Goal: Task Accomplishment & Management: Manage account settings

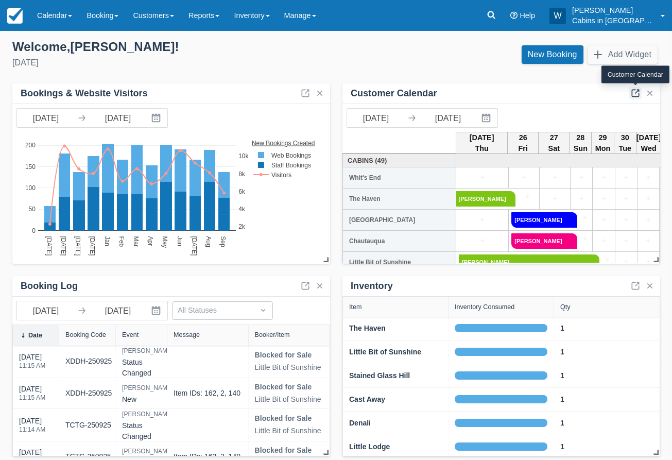
click at [634, 93] on link at bounding box center [635, 93] width 12 height 12
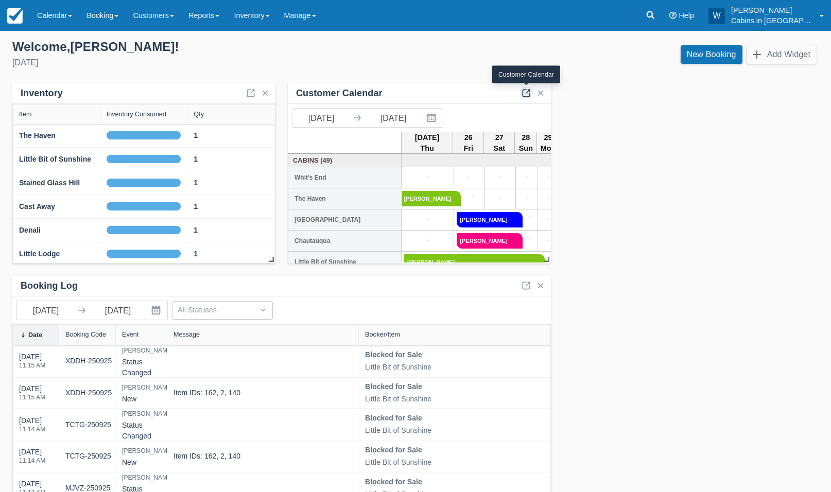
click at [525, 96] on link at bounding box center [526, 93] width 12 height 12
click at [528, 92] on link at bounding box center [526, 93] width 12 height 12
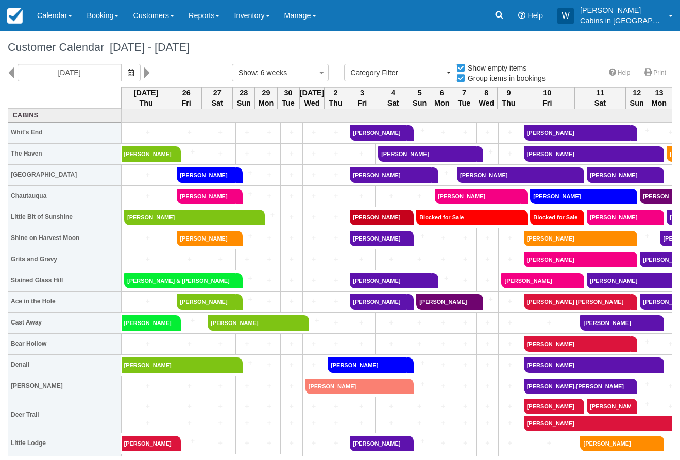
select select
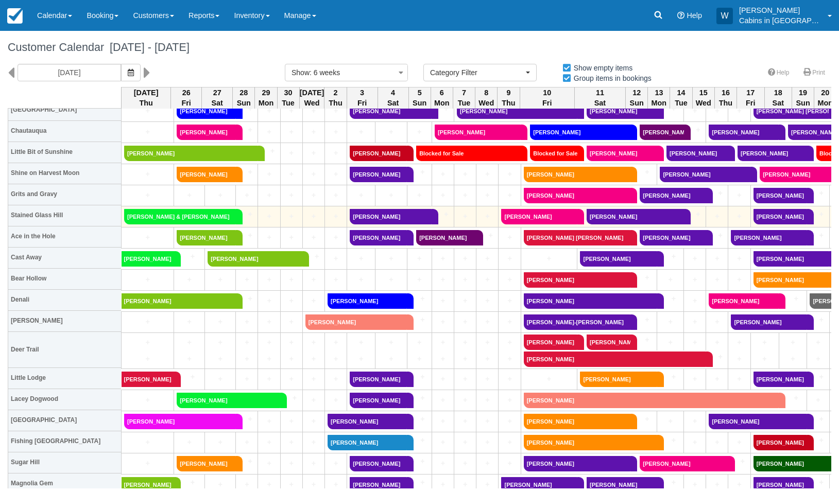
scroll to position [71, 0]
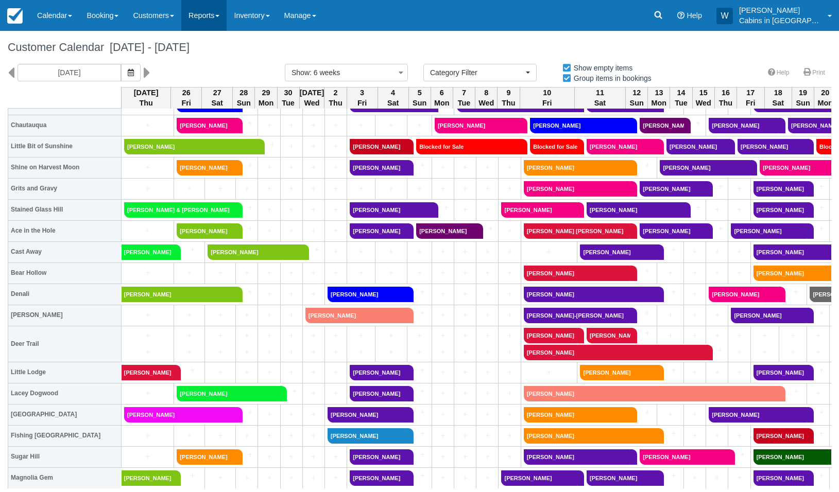
click at [224, 21] on link "Reports" at bounding box center [203, 15] width 45 height 31
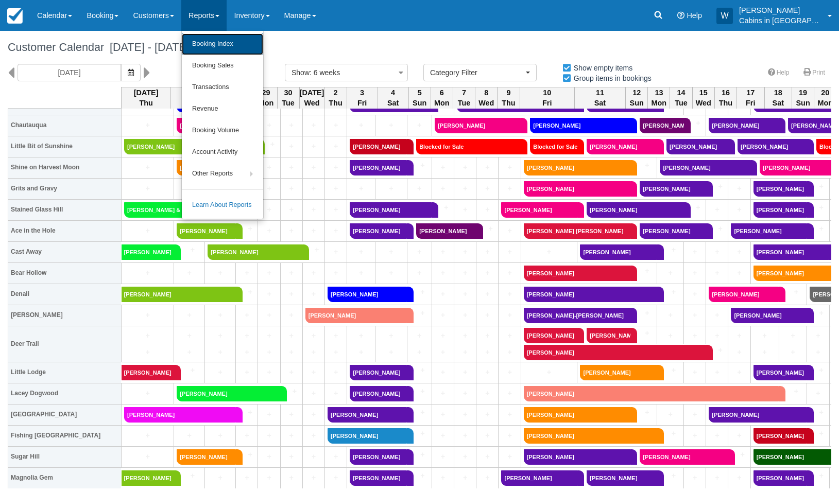
click at [225, 44] on link "Booking Index" at bounding box center [222, 44] width 81 height 22
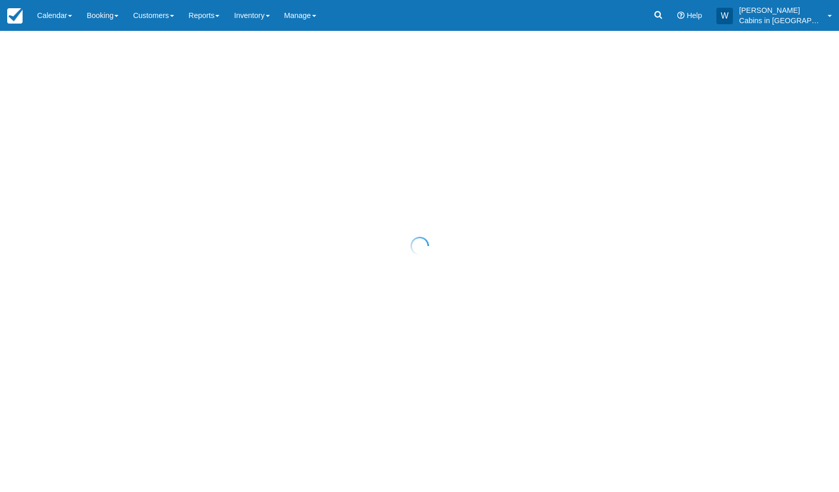
select select "25"
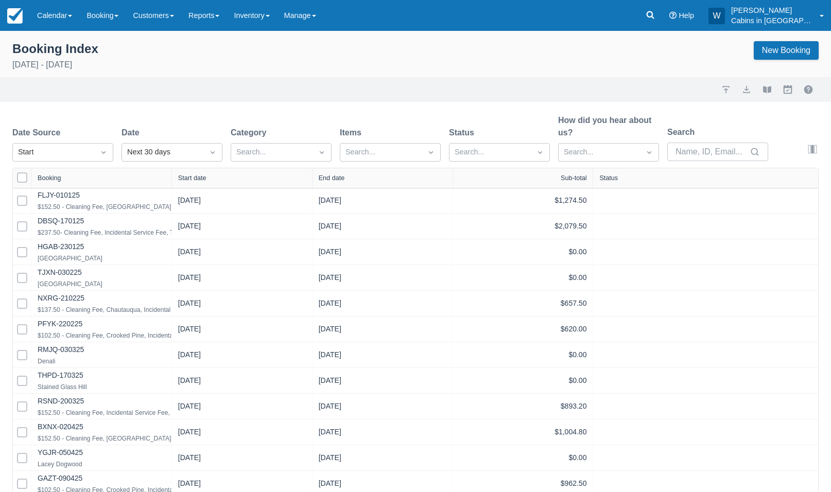
select select "25"
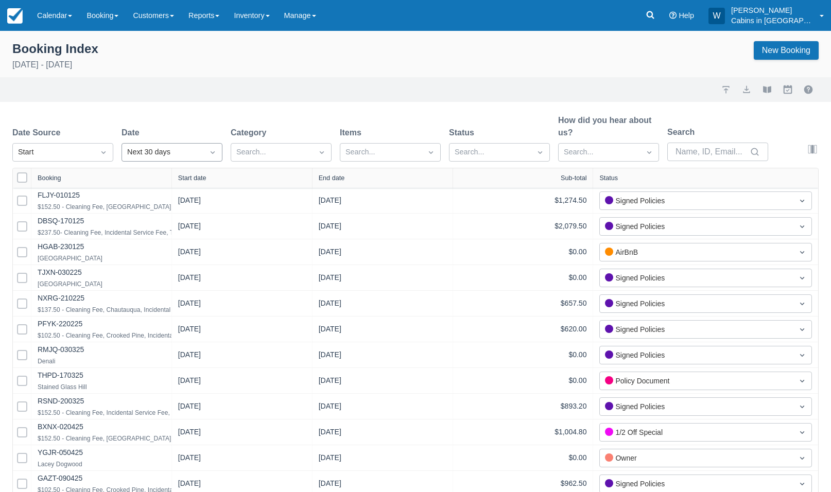
click at [170, 149] on div "Next 30 days" at bounding box center [162, 152] width 71 height 11
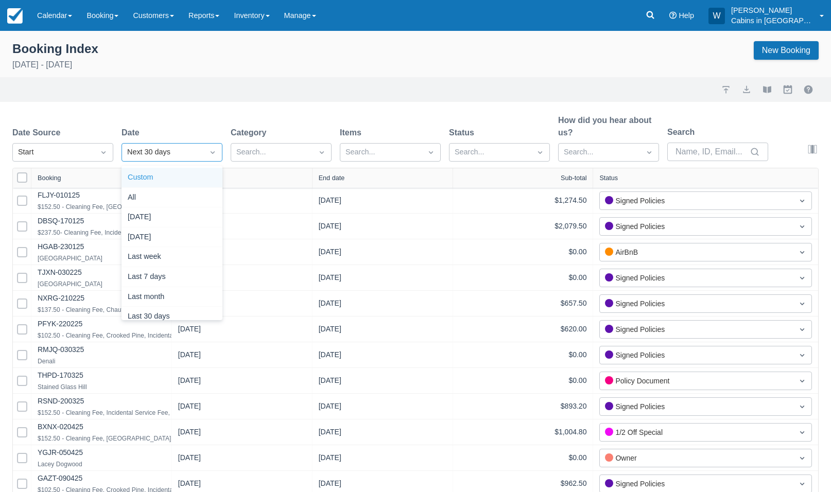
click at [171, 175] on div "Custom" at bounding box center [172, 178] width 101 height 20
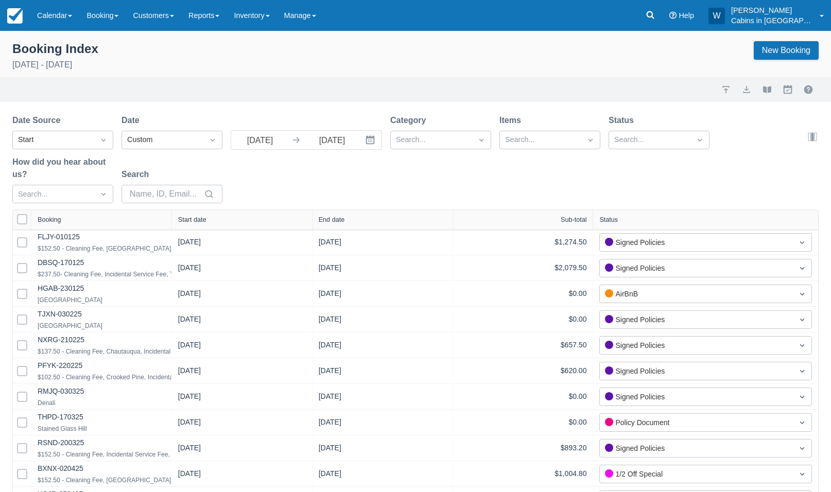
select select "25"
click at [266, 143] on input "[DATE]" at bounding box center [260, 140] width 58 height 19
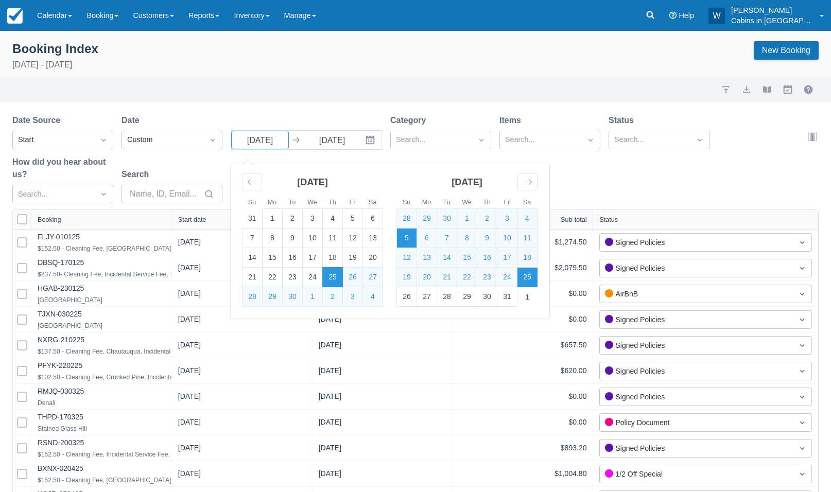
click at [408, 241] on td "5" at bounding box center [407, 239] width 20 height 20
type input "10/05/25"
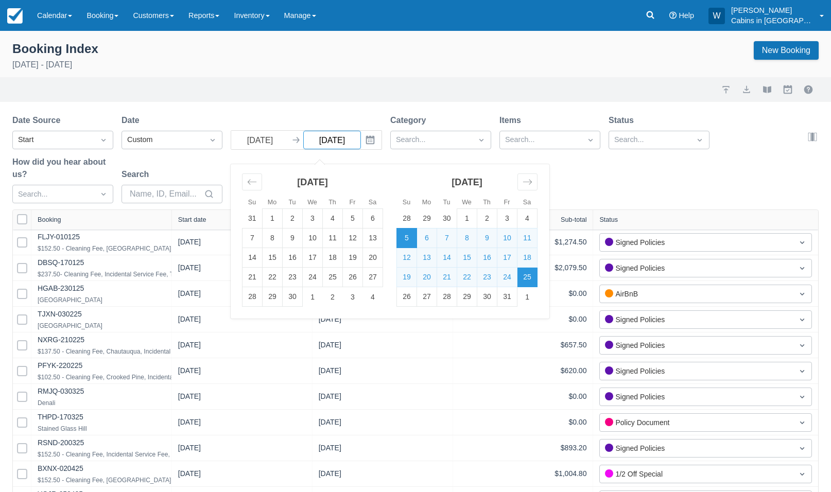
select select "25"
click at [376, 141] on button "Interact with the calendar and add the check-in date for your trip." at bounding box center [371, 140] width 21 height 19
click at [526, 182] on icon "Move forward to switch to the next month." at bounding box center [528, 182] width 10 height 10
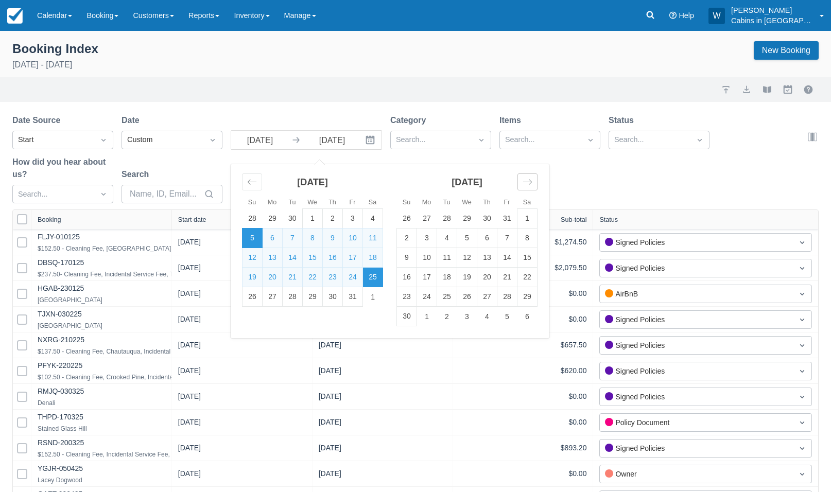
click at [527, 184] on icon "Move forward to switch to the next month." at bounding box center [528, 182] width 10 height 10
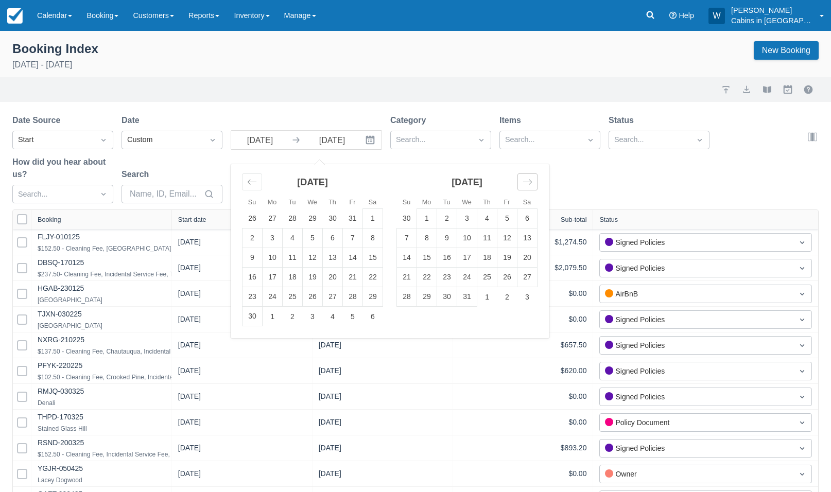
click at [528, 183] on icon "Move forward to switch to the next month." at bounding box center [528, 182] width 10 height 10
click at [528, 183] on icon "Move forward to switch to the next month." at bounding box center [527, 182] width 9 height 5
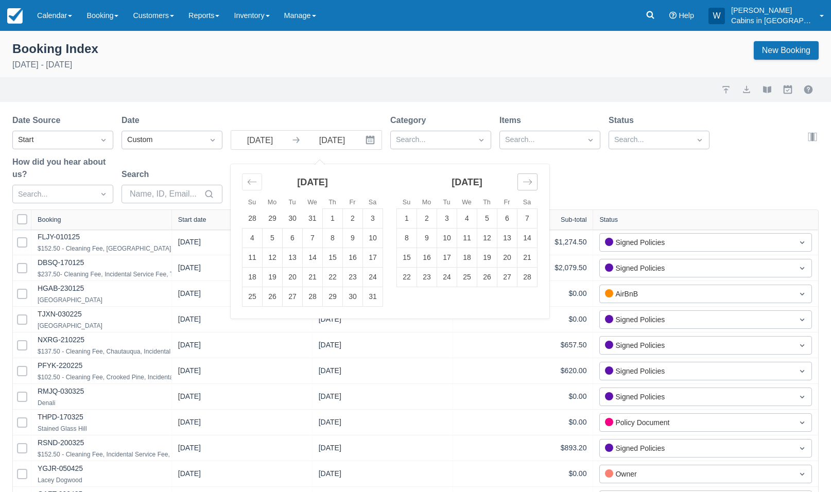
click at [528, 183] on icon "Move forward to switch to the next month." at bounding box center [527, 182] width 9 height 5
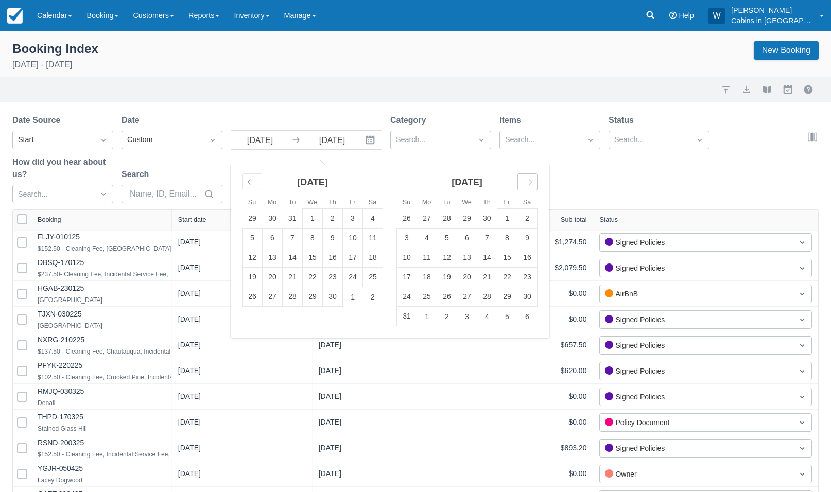
click at [528, 183] on icon "Move forward to switch to the next month." at bounding box center [527, 182] width 9 height 5
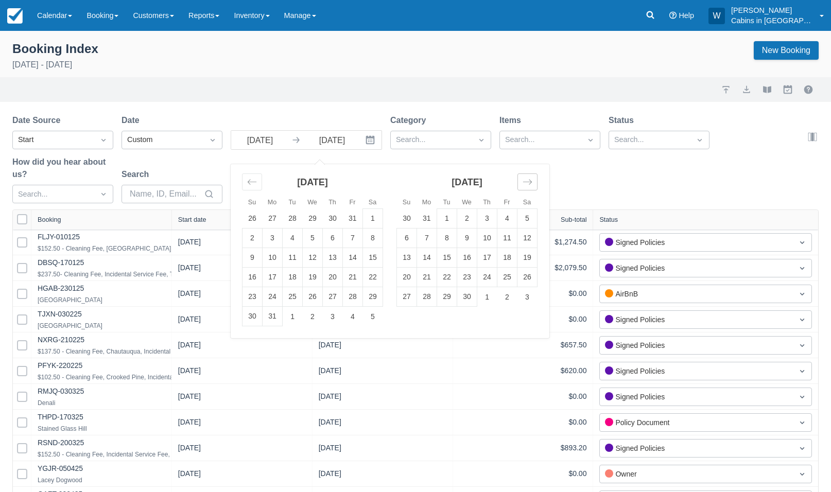
click at [528, 183] on icon "Move forward to switch to the next month." at bounding box center [527, 182] width 9 height 5
click at [486, 296] on td "31" at bounding box center [487, 297] width 20 height 20
type input "12/31/26"
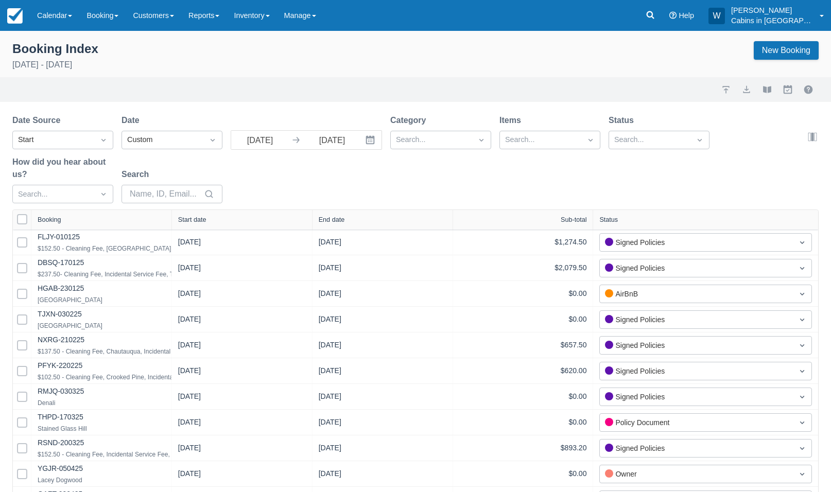
select select "25"
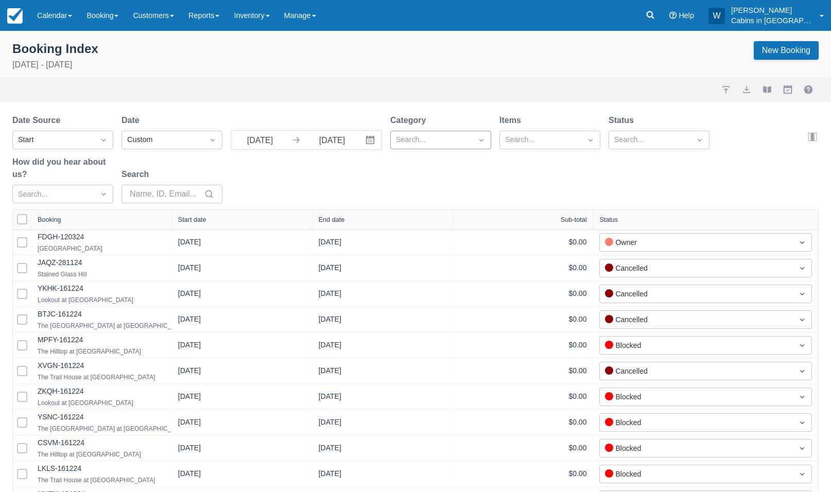
click at [458, 146] on div at bounding box center [431, 139] width 71 height 13
click at [401, 191] on div at bounding box center [440, 189] width 89 height 14
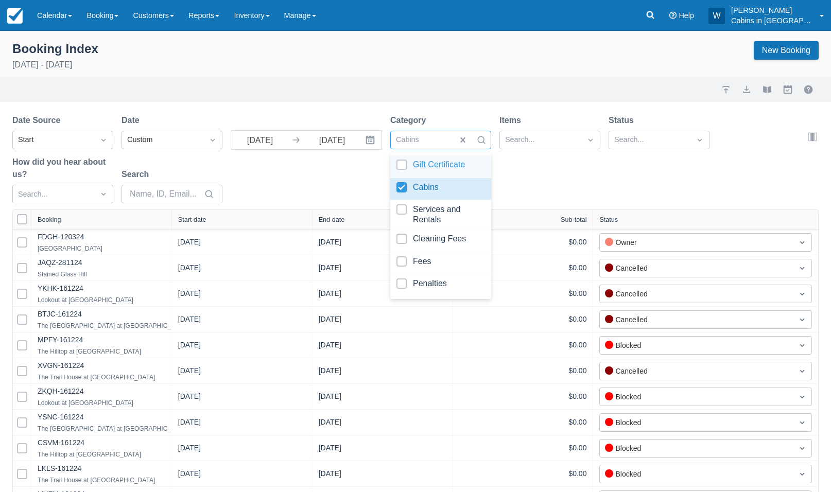
select select "25"
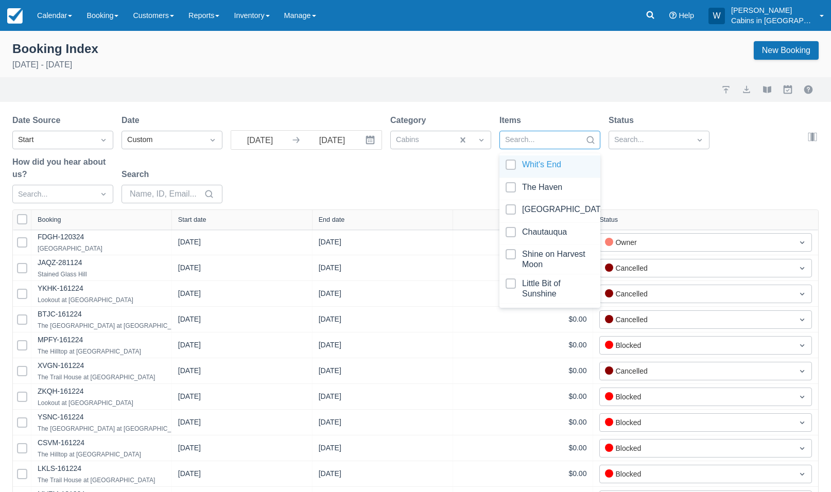
click at [548, 141] on div at bounding box center [540, 139] width 71 height 13
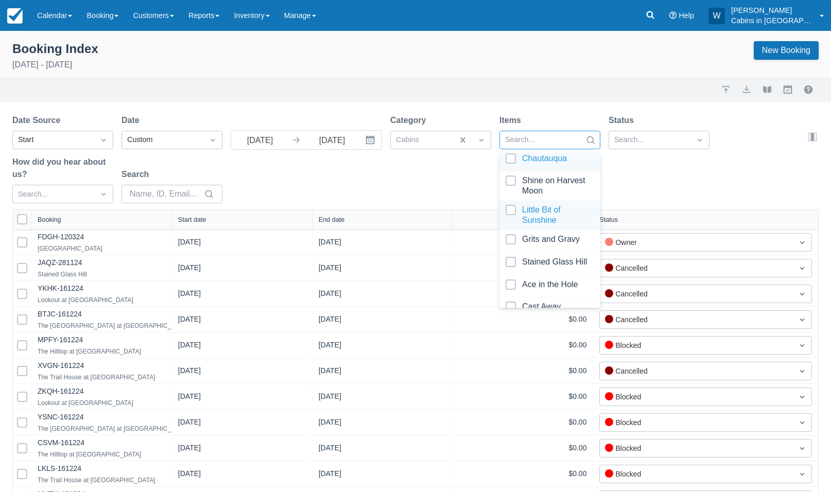
scroll to position [73, 0]
click at [511, 211] on div at bounding box center [550, 216] width 89 height 21
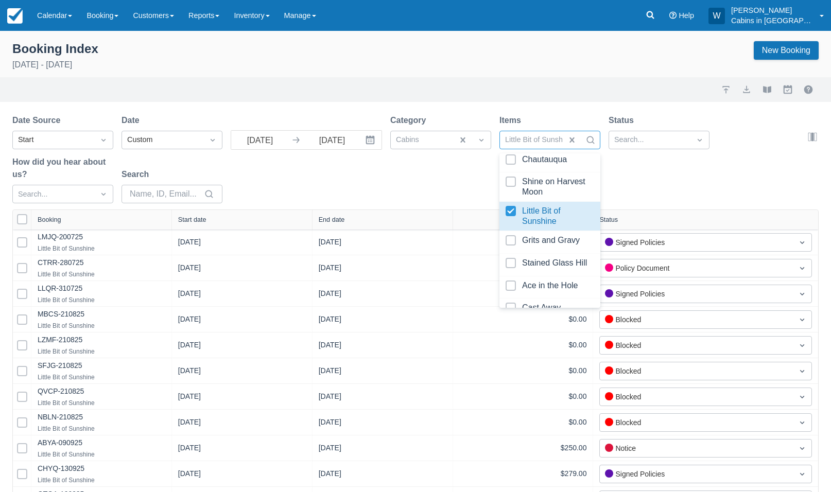
click at [438, 195] on div "Date Source Start Date Custom 10/05/25 Navigate forward to interact with the ca…" at bounding box center [409, 161] width 794 height 95
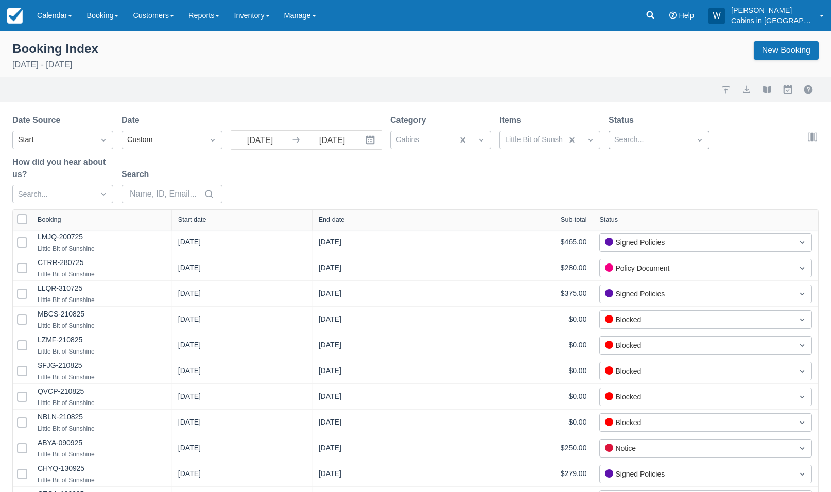
click at [636, 136] on div at bounding box center [649, 139] width 71 height 13
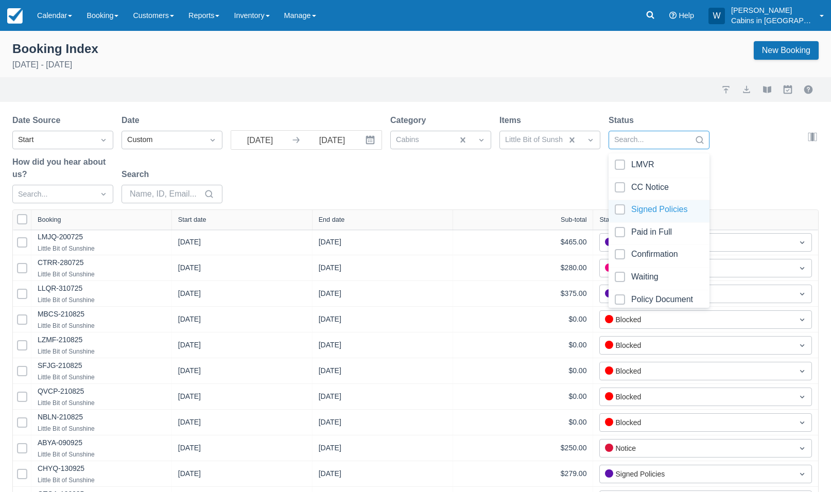
click at [620, 208] on div at bounding box center [659, 211] width 89 height 14
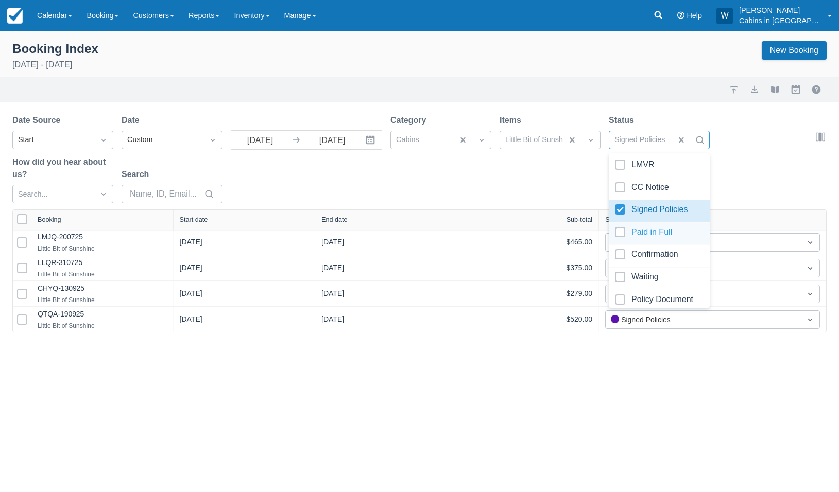
click at [620, 228] on div at bounding box center [659, 234] width 89 height 14
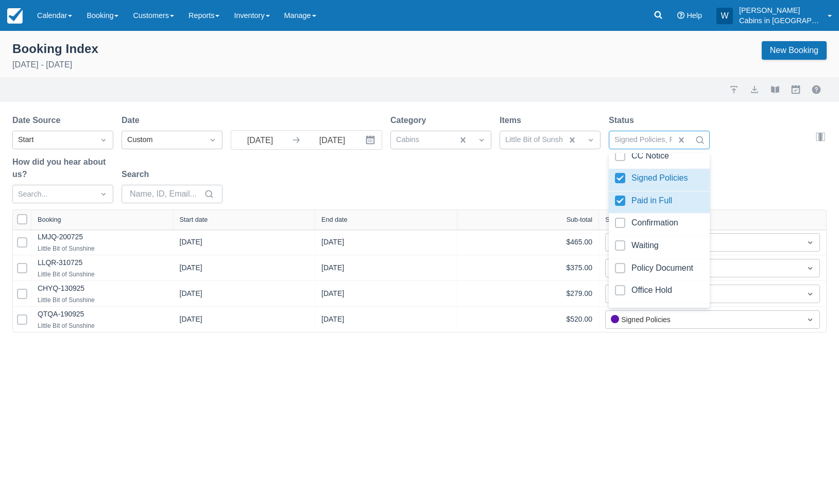
scroll to position [37, 0]
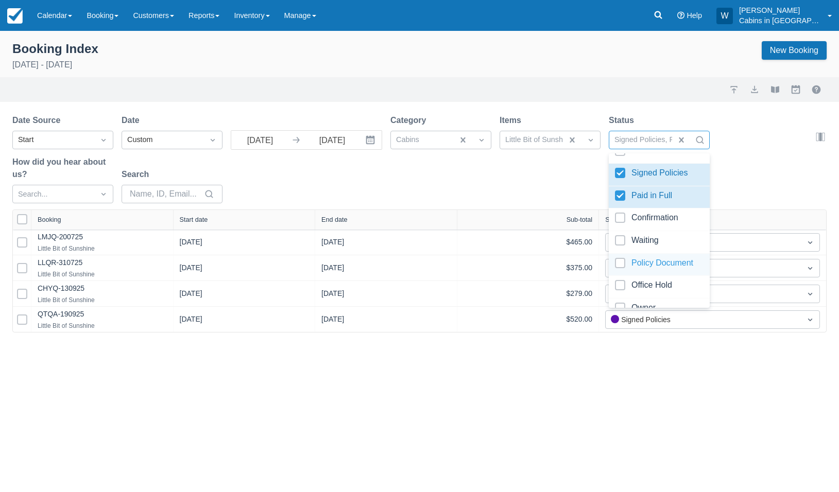
click at [624, 258] on div at bounding box center [659, 265] width 89 height 14
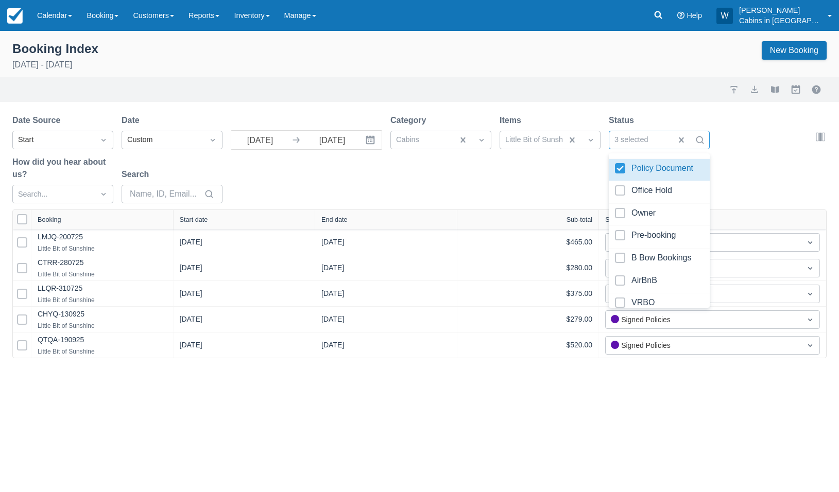
scroll to position [134, 0]
click at [619, 272] on div at bounding box center [659, 279] width 89 height 14
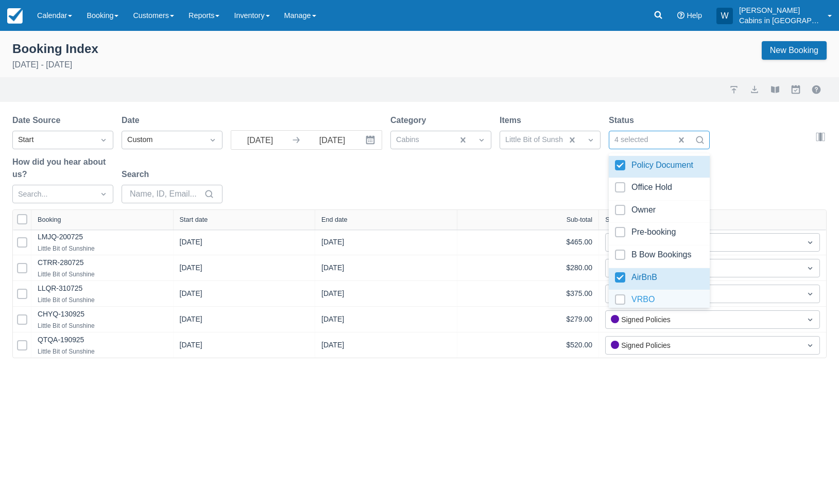
click at [622, 290] on div "VRBO" at bounding box center [659, 301] width 101 height 23
click at [560, 186] on div "Date Source Start Date Custom 10/05/25 Navigate forward to interact with the ca…" at bounding box center [413, 161] width 802 height 95
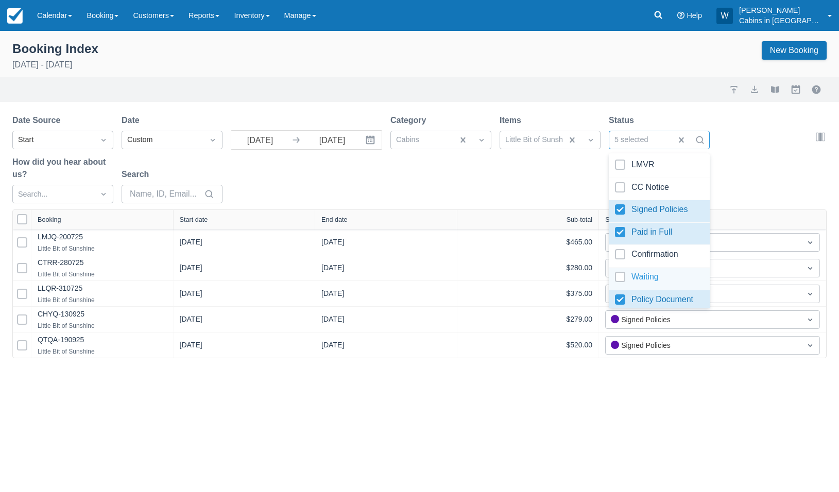
click at [618, 272] on div at bounding box center [659, 279] width 89 height 14
click at [618, 251] on div at bounding box center [659, 256] width 89 height 14
click at [623, 185] on div at bounding box center [659, 189] width 89 height 14
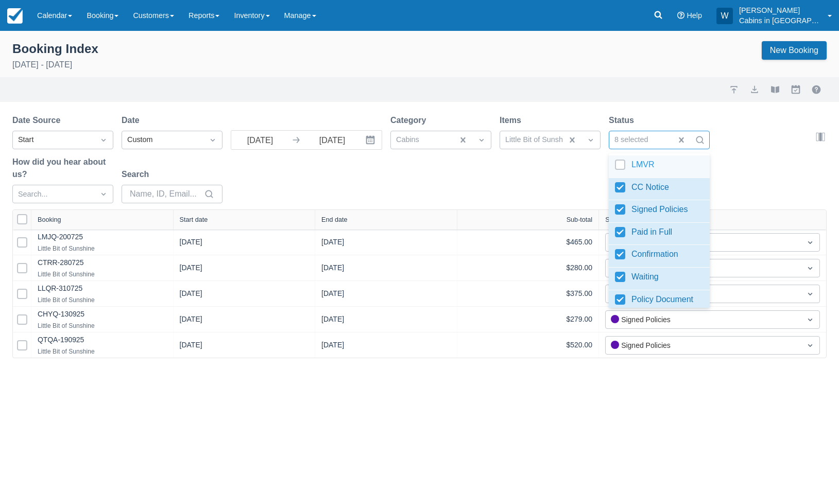
click at [620, 165] on div at bounding box center [659, 167] width 89 height 14
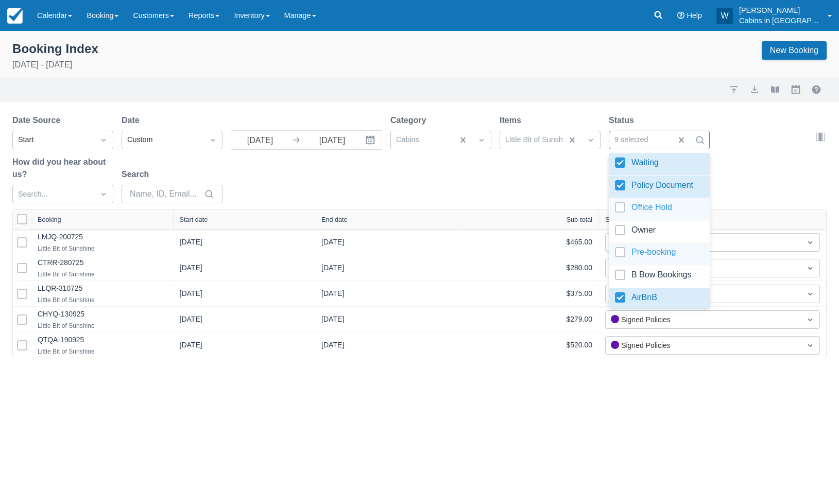
scroll to position [115, 0]
click at [616, 202] on div at bounding box center [659, 209] width 89 height 14
click at [624, 225] on div at bounding box center [659, 231] width 89 height 14
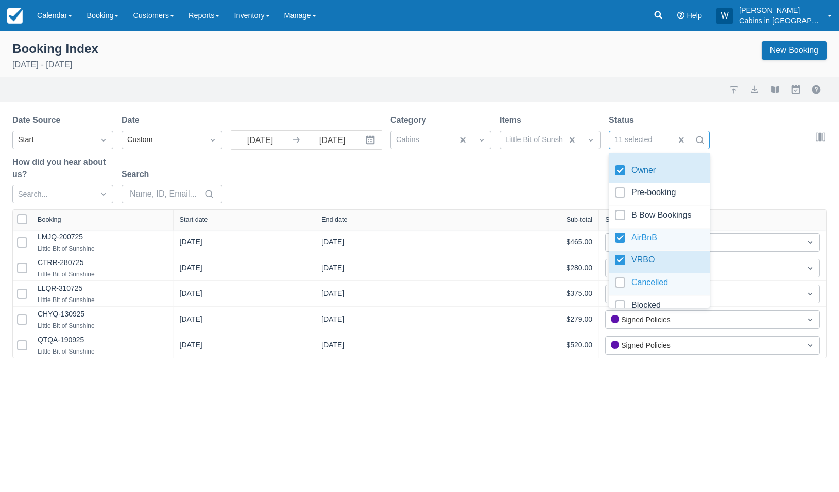
scroll to position [175, 0]
click at [622, 209] on div at bounding box center [659, 216] width 89 height 14
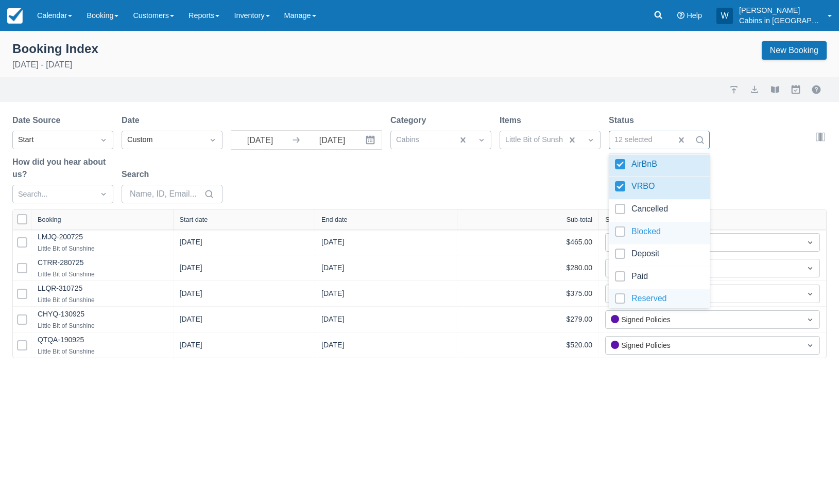
scroll to position [249, 0]
click at [621, 248] on div at bounding box center [659, 255] width 89 height 14
click at [621, 270] on div at bounding box center [659, 277] width 89 height 14
click at [621, 292] on div at bounding box center [659, 299] width 89 height 14
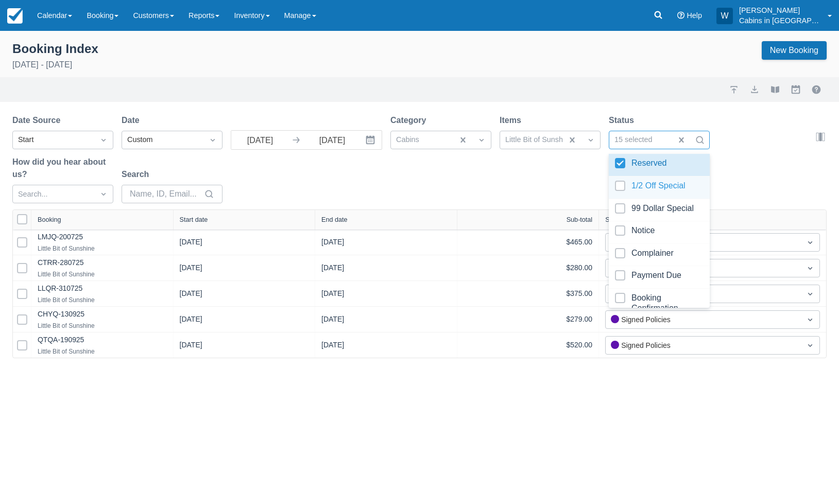
click at [622, 181] on div at bounding box center [659, 188] width 89 height 14
click at [623, 203] on div at bounding box center [659, 210] width 89 height 14
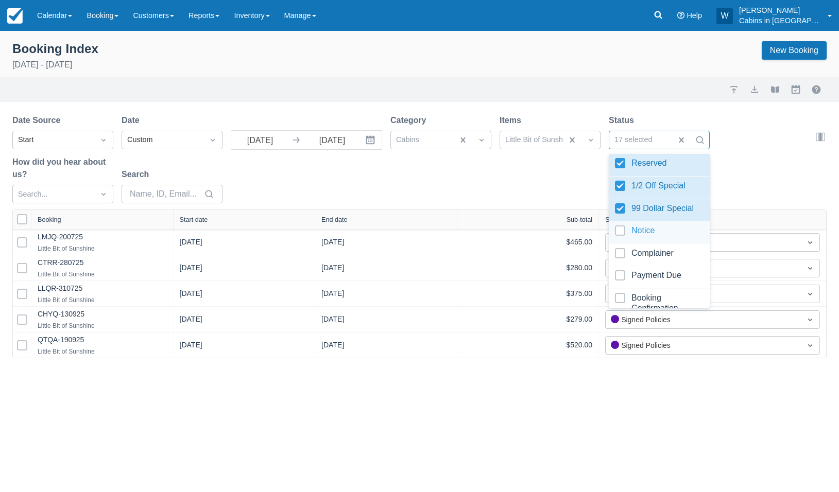
click at [619, 226] on div at bounding box center [659, 233] width 89 height 14
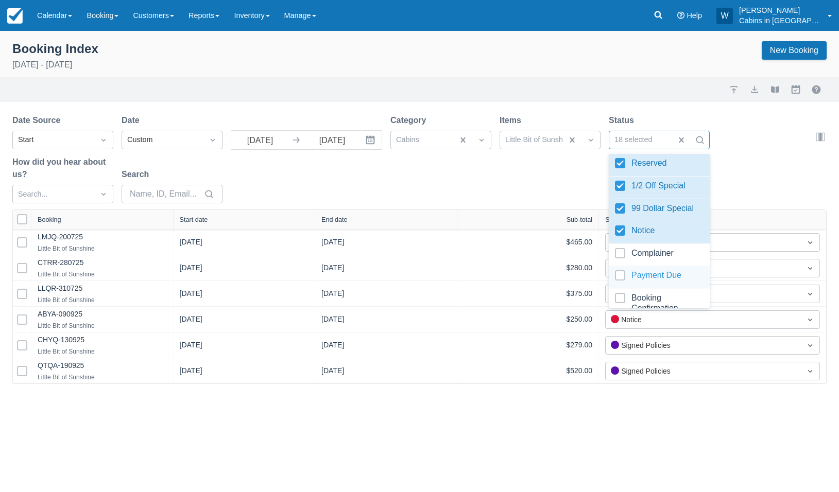
click at [623, 270] on div at bounding box center [659, 277] width 89 height 14
click at [621, 293] on div at bounding box center [659, 303] width 89 height 21
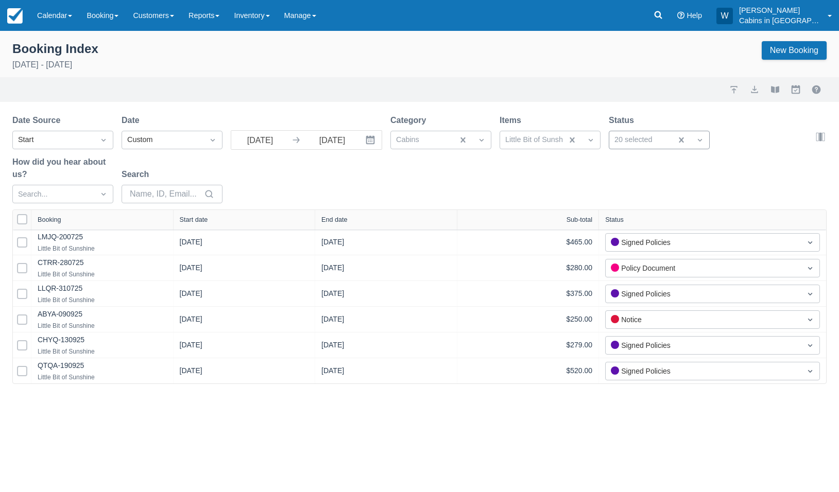
click at [520, 198] on div "Date Source Start Date Custom 10/05/25 Navigate forward to interact with the ca…" at bounding box center [413, 161] width 802 height 95
click at [220, 220] on div "Start date" at bounding box center [244, 219] width 129 height 7
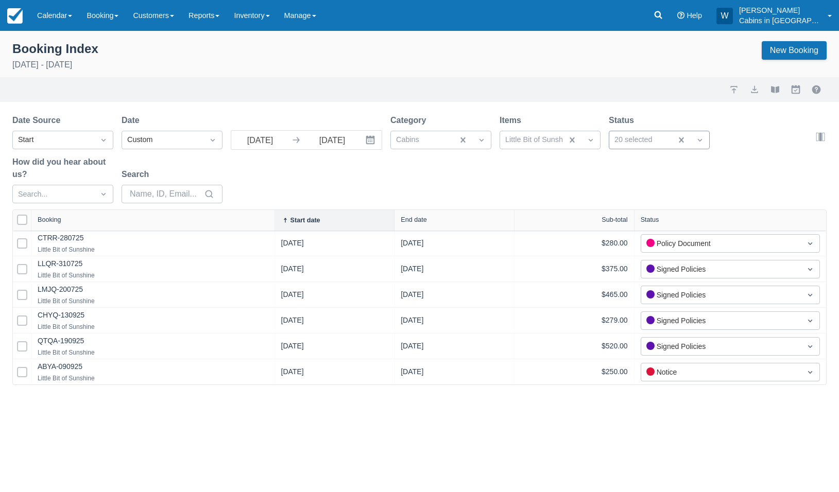
drag, startPoint x: 170, startPoint y: 219, endPoint x: 272, endPoint y: 215, distance: 102.0
click at [272, 215] on div at bounding box center [274, 220] width 19 height 21
click at [751, 90] on button "export" at bounding box center [754, 89] width 12 height 12
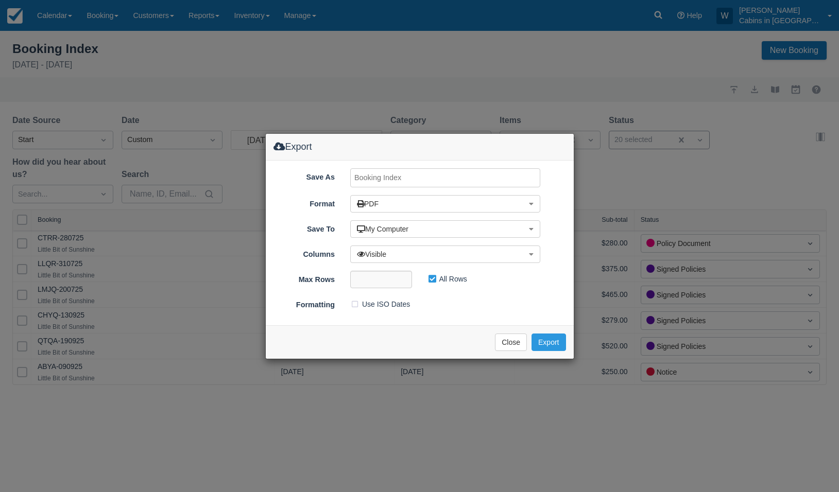
click at [421, 177] on input "Save As" at bounding box center [445, 177] width 190 height 19
type input "Little Bit SALE"
click at [547, 339] on button "Export" at bounding box center [548, 343] width 34 height 18
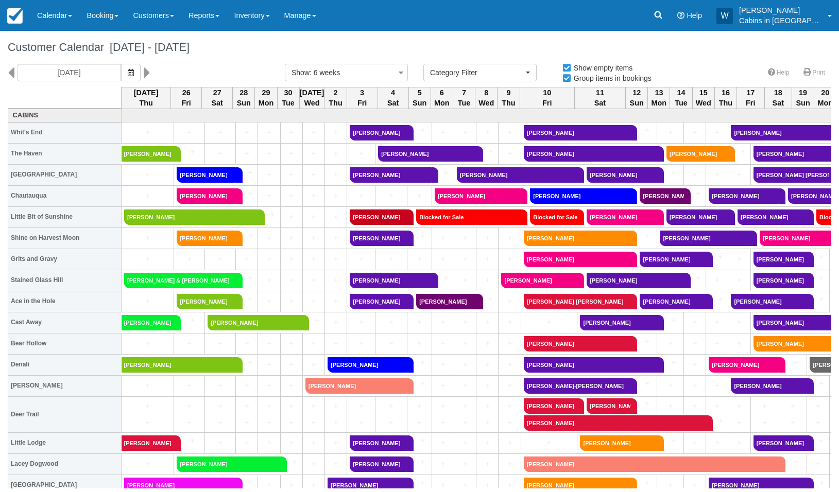
select select
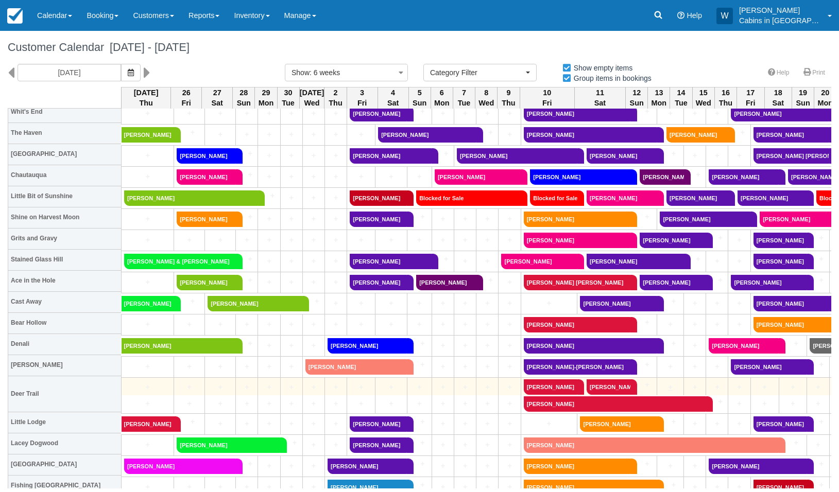
scroll to position [21, 0]
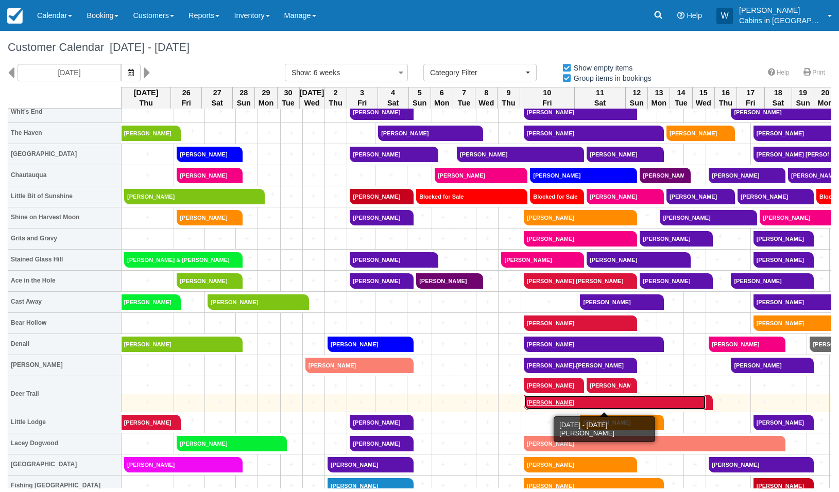
click at [566, 403] on link "[PERSON_NAME]" at bounding box center [615, 402] width 182 height 15
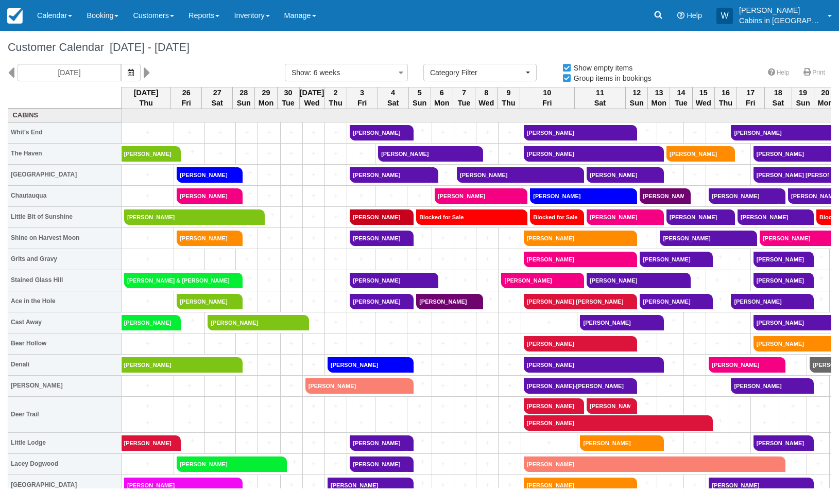
select select
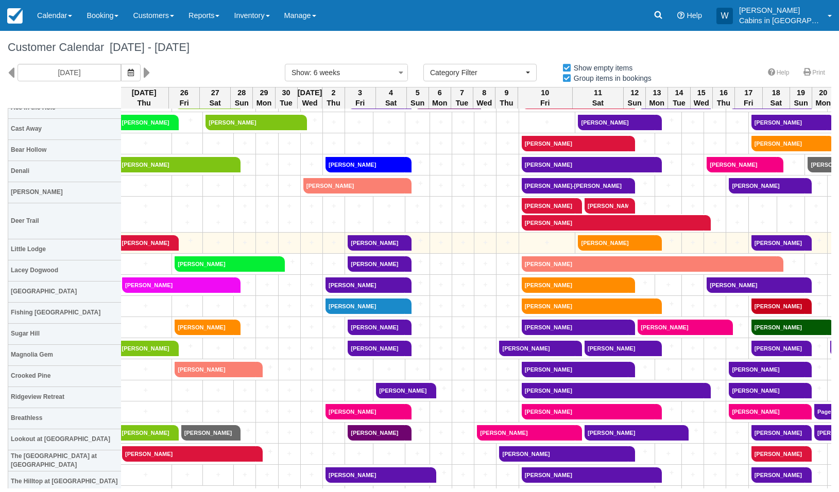
scroll to position [211, 2]
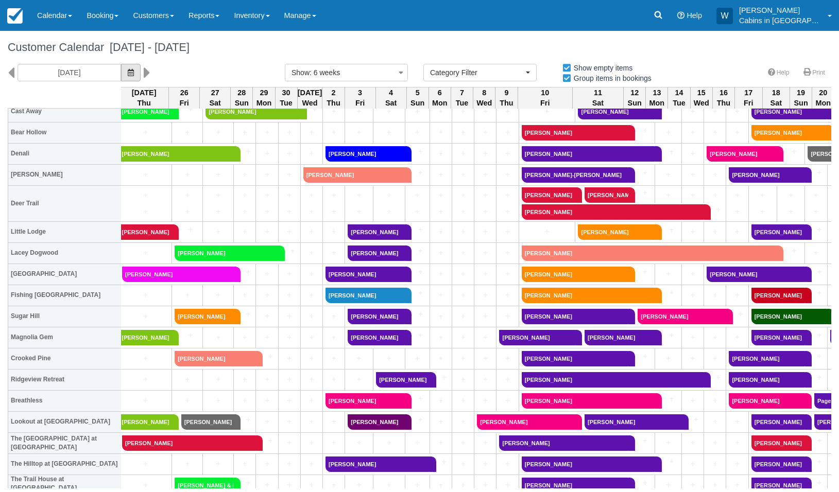
click at [121, 71] on button "button" at bounding box center [131, 73] width 20 height 18
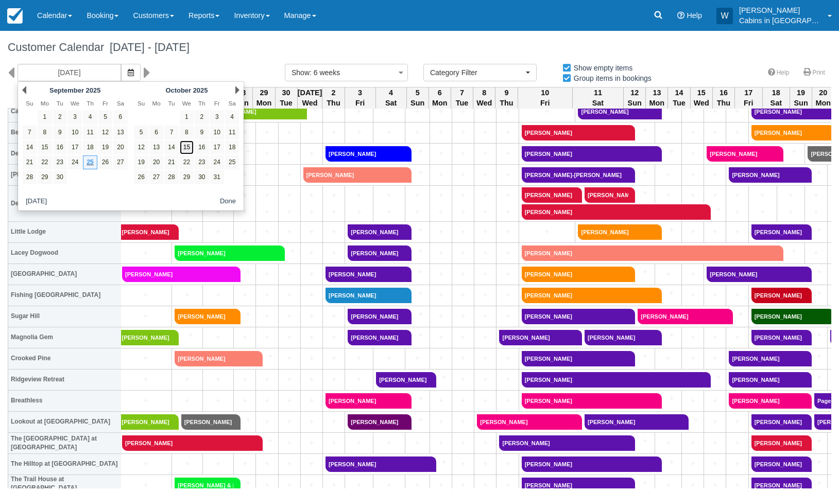
click at [187, 148] on link "15" at bounding box center [187, 148] width 14 height 14
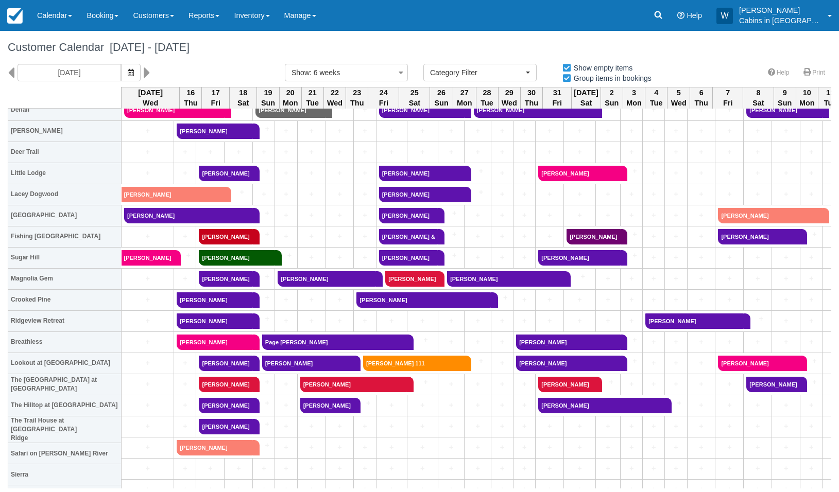
scroll to position [256, 0]
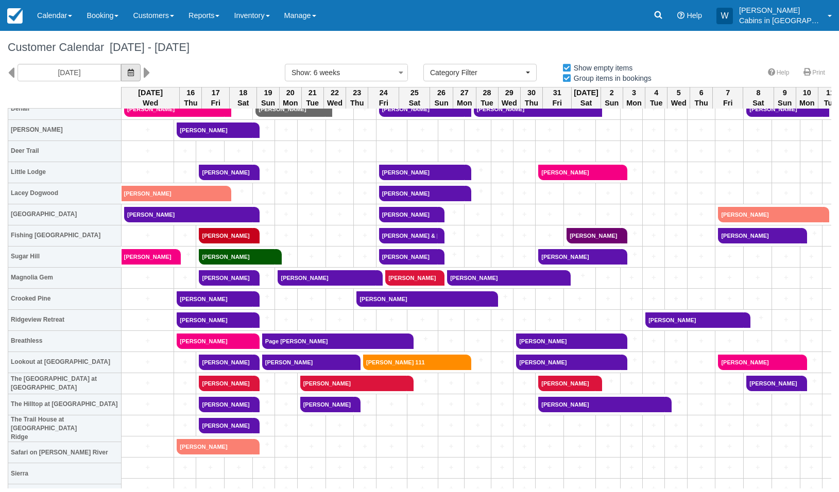
click at [121, 71] on button "button" at bounding box center [131, 73] width 20 height 18
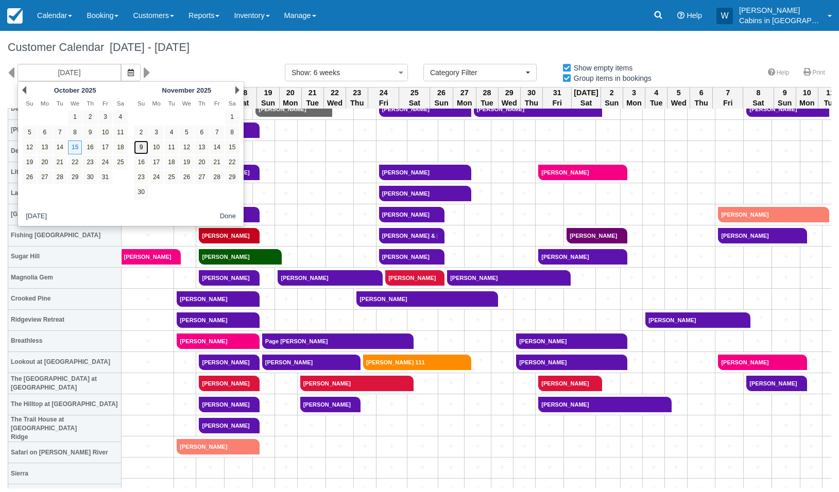
click at [138, 145] on link "9" at bounding box center [141, 148] width 14 height 14
type input "11/09/25"
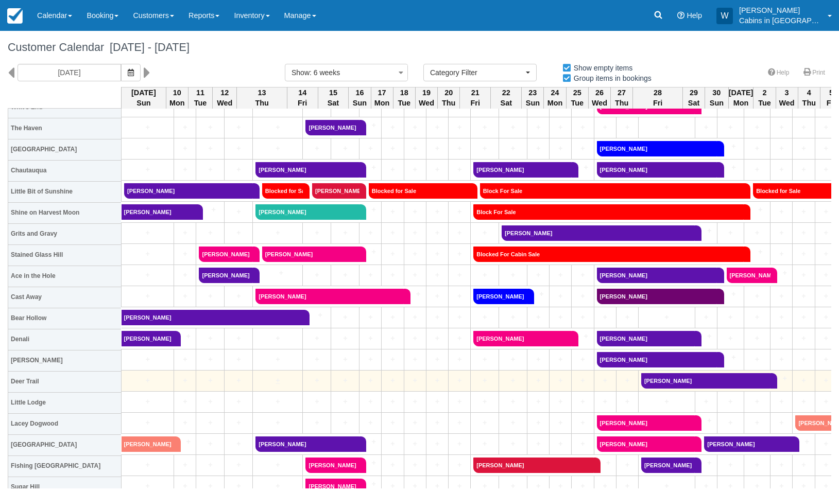
scroll to position [29, 0]
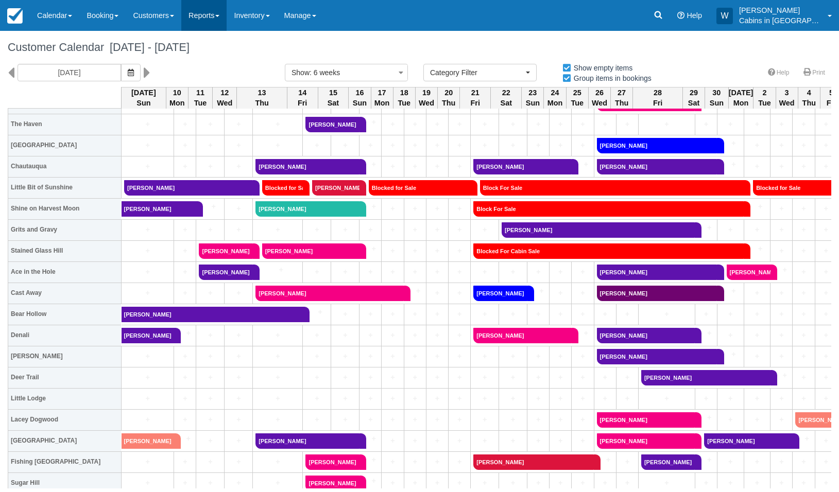
click at [224, 19] on link "Reports" at bounding box center [203, 15] width 45 height 31
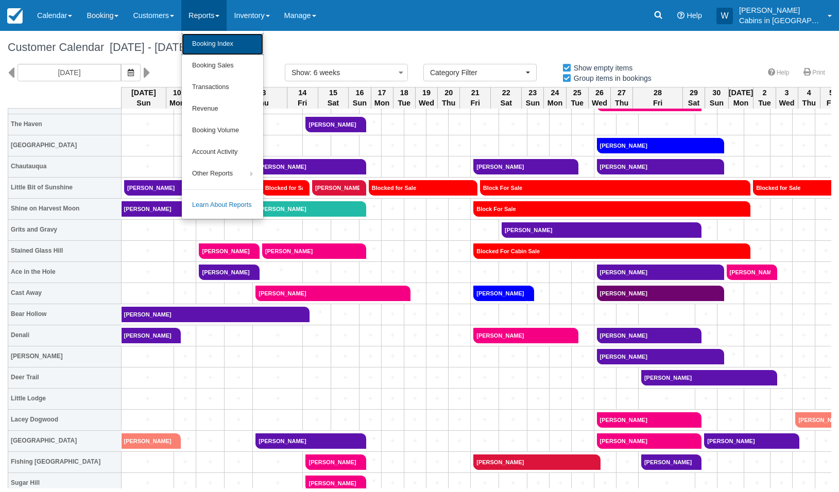
click at [222, 51] on link "Booking Index" at bounding box center [222, 44] width 81 height 22
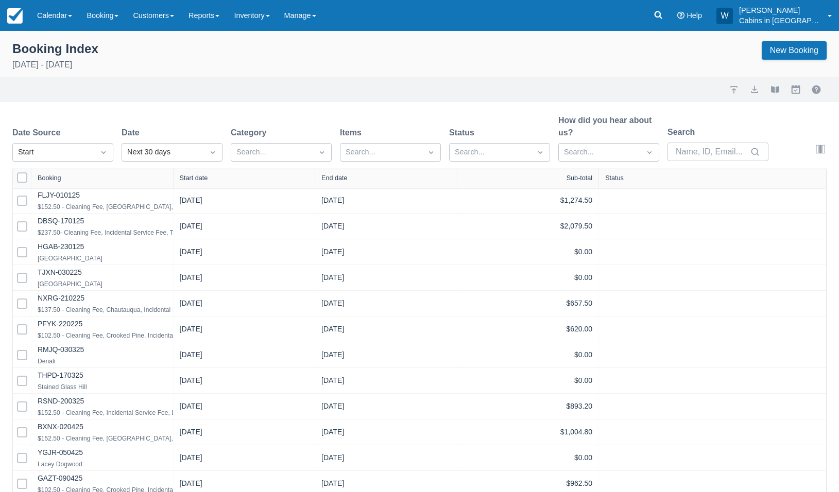
select select "25"
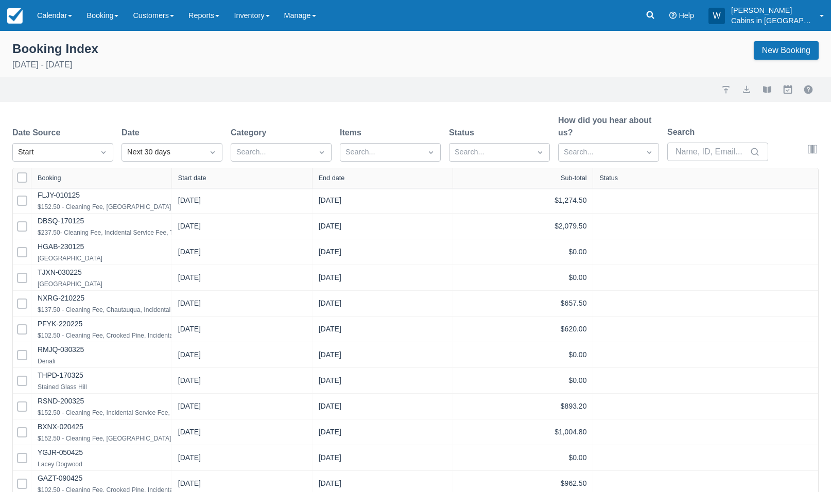
select select "25"
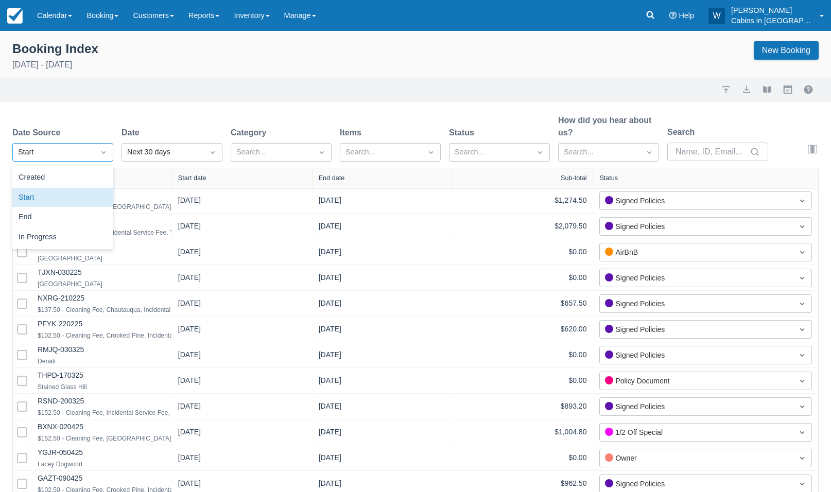
click at [83, 154] on div "Start" at bounding box center [53, 152] width 71 height 11
click at [76, 176] on div "Created" at bounding box center [62, 178] width 101 height 20
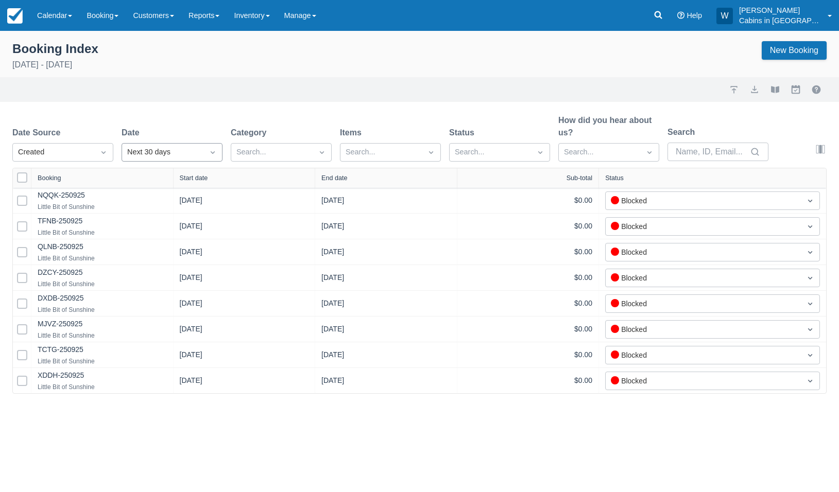
click at [175, 157] on div "Next 30 days" at bounding box center [162, 152] width 71 height 11
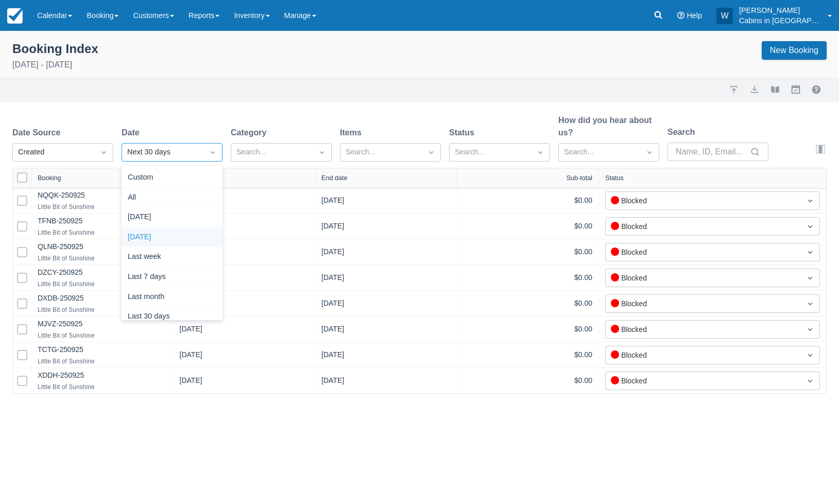
click at [176, 236] on div "Yesterday" at bounding box center [172, 238] width 101 height 20
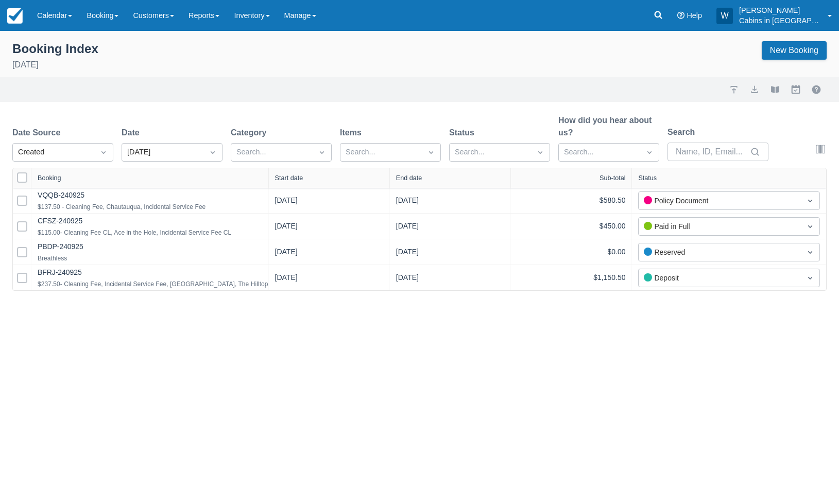
drag, startPoint x: 175, startPoint y: 176, endPoint x: 317, endPoint y: 175, distance: 142.6
click at [278, 175] on div at bounding box center [268, 178] width 19 height 20
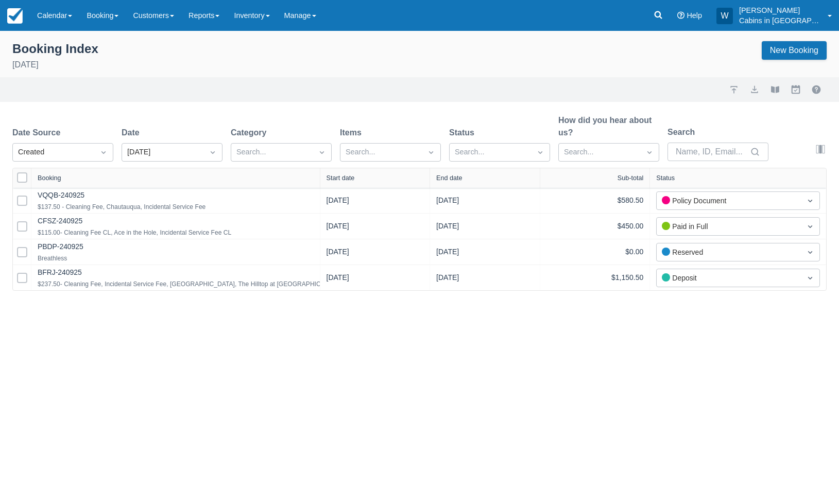
click at [347, 179] on div "Start date" at bounding box center [340, 178] width 28 height 7
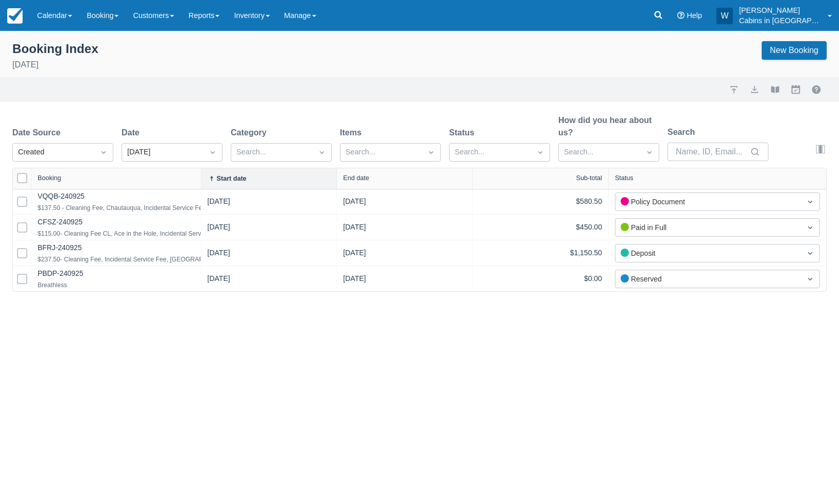
drag, startPoint x: 176, startPoint y: 179, endPoint x: 287, endPoint y: 186, distance: 112.0
click at [210, 186] on div at bounding box center [201, 178] width 19 height 21
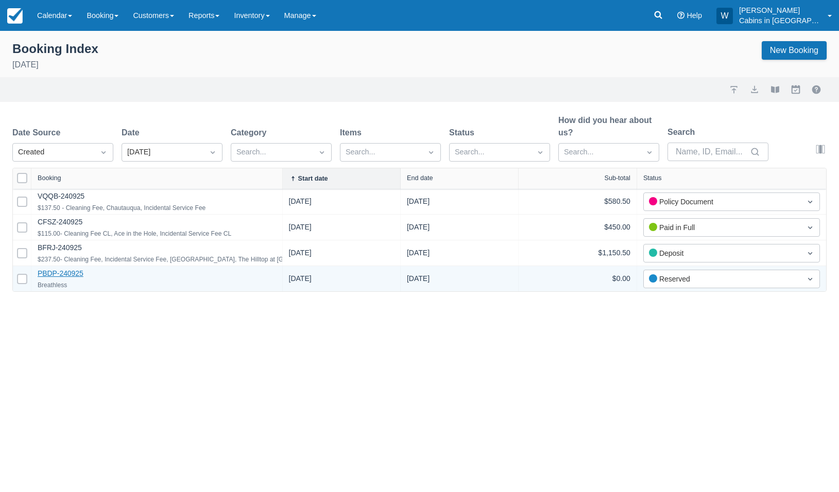
click at [70, 270] on link "PBDP-240925" at bounding box center [61, 273] width 46 height 8
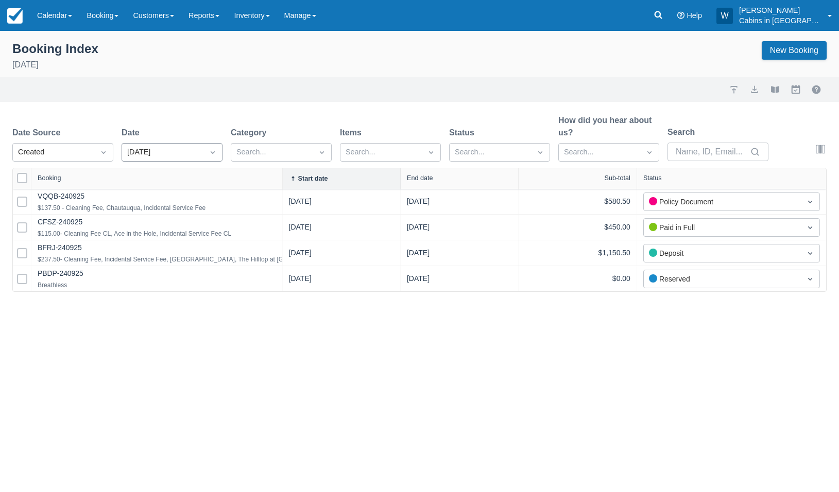
click at [216, 152] on icon "Dropdown icon" at bounding box center [213, 152] width 10 height 10
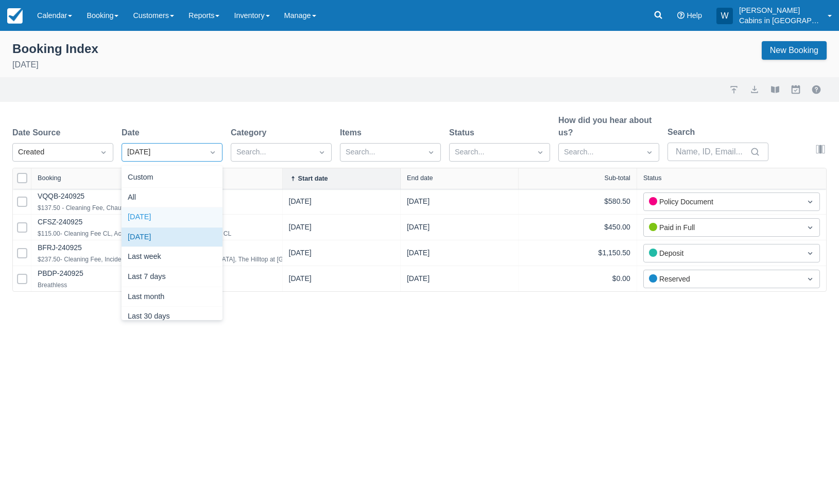
click at [183, 214] on div "Today" at bounding box center [172, 218] width 101 height 20
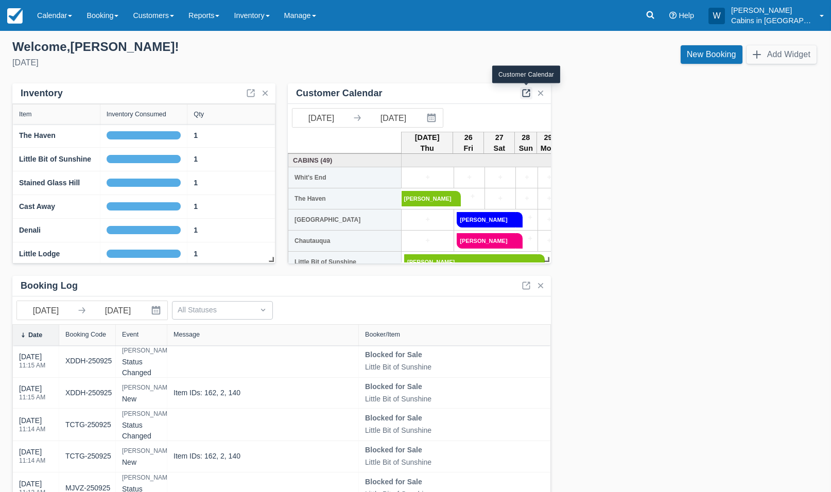
click at [527, 94] on link at bounding box center [526, 93] width 12 height 12
click at [654, 16] on icon at bounding box center [651, 15] width 8 height 8
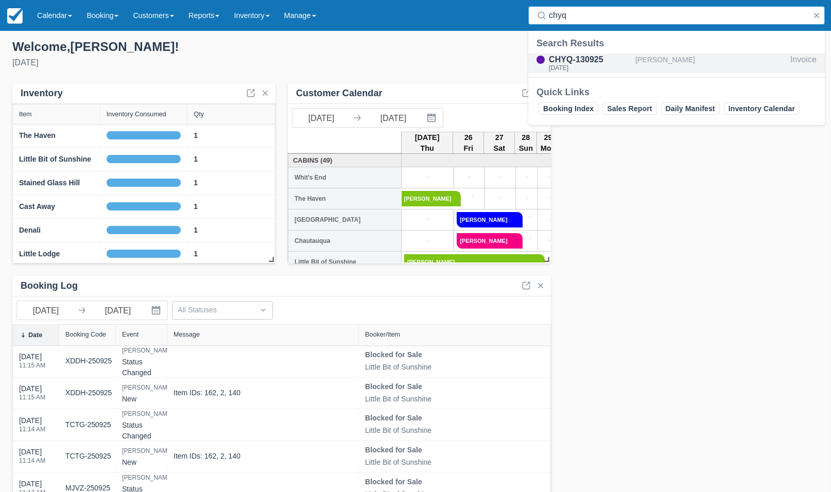
type input "chyq"
click at [597, 59] on div "CHYQ-130925" at bounding box center [590, 60] width 82 height 12
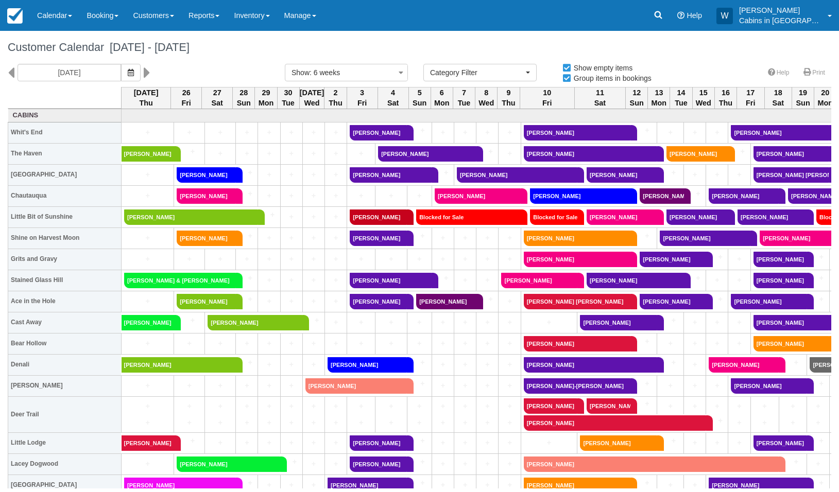
select select
click at [663, 19] on icon at bounding box center [658, 15] width 10 height 10
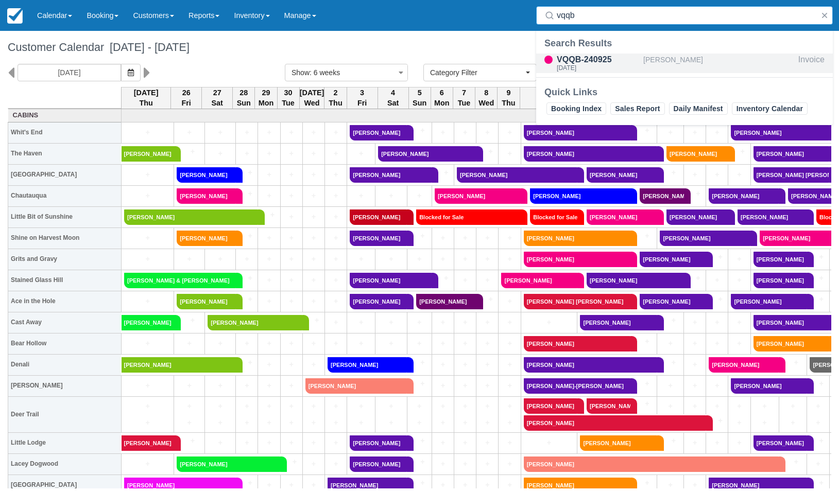
type input "vqqb"
click at [629, 65] on div "Fri Sep 26 2025" at bounding box center [598, 68] width 82 height 6
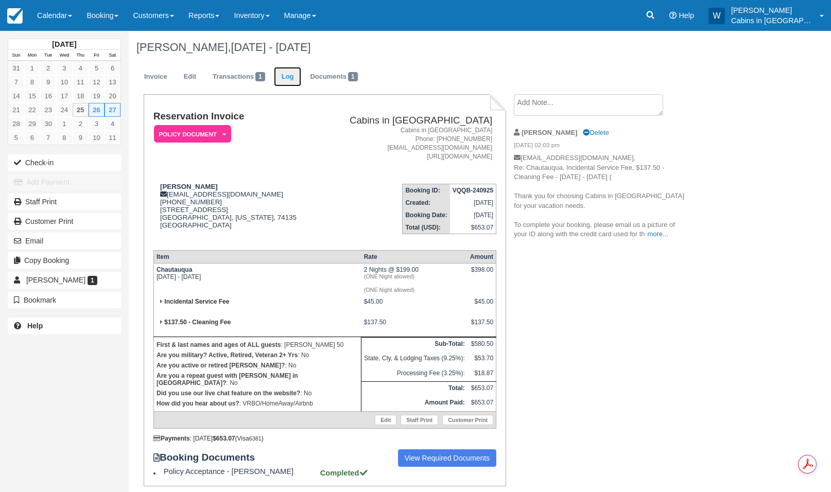
click at [282, 80] on link "Log" at bounding box center [288, 77] width 28 height 20
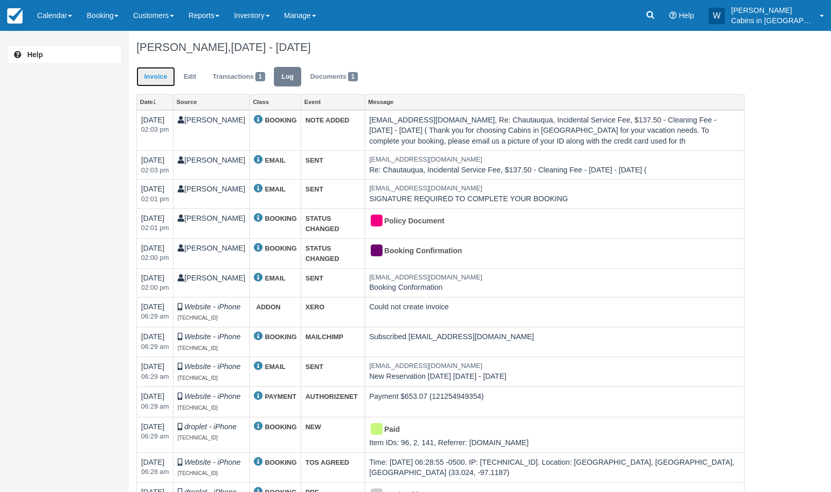
click at [159, 73] on link "Invoice" at bounding box center [155, 77] width 39 height 20
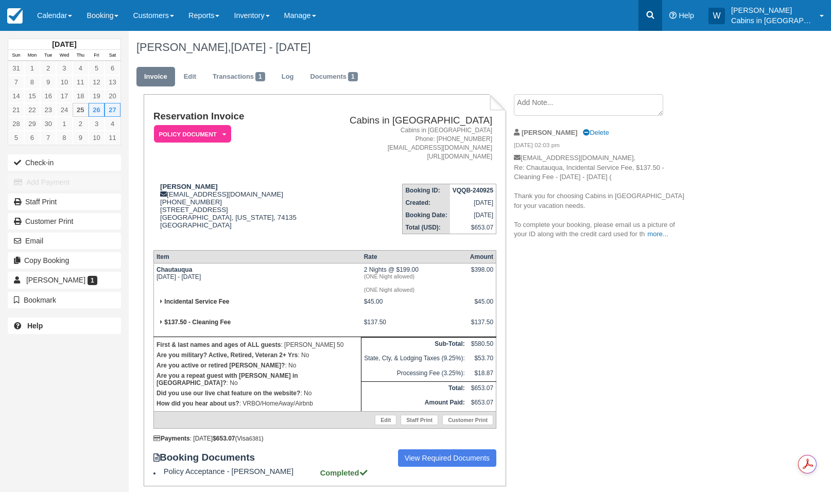
click at [654, 18] on icon at bounding box center [651, 15] width 8 height 8
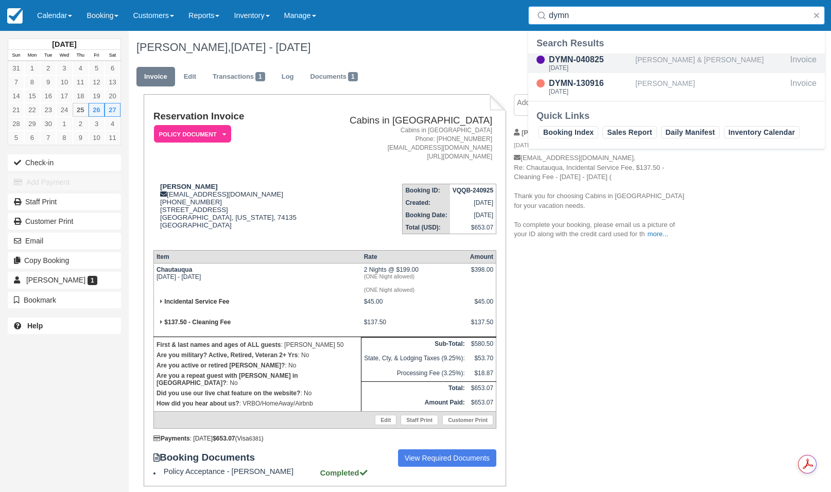
type input "dymn"
click at [572, 63] on div "DYMN-040825" at bounding box center [590, 60] width 82 height 12
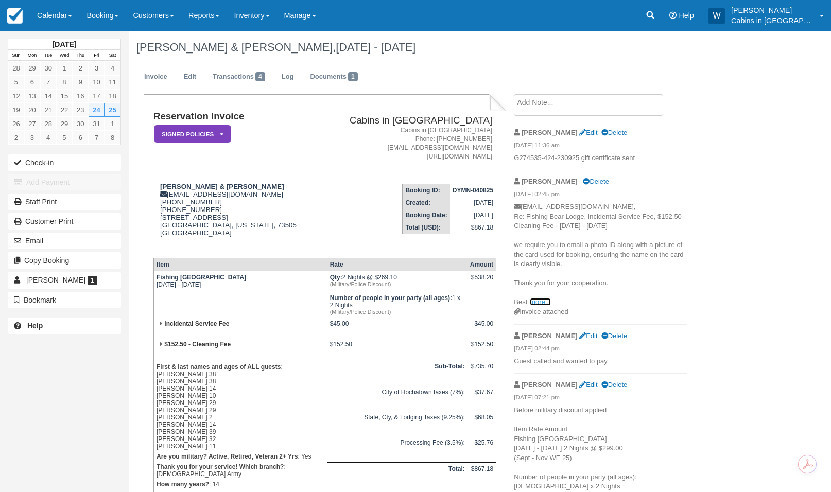
click at [538, 303] on link "more..." at bounding box center [540, 302] width 21 height 8
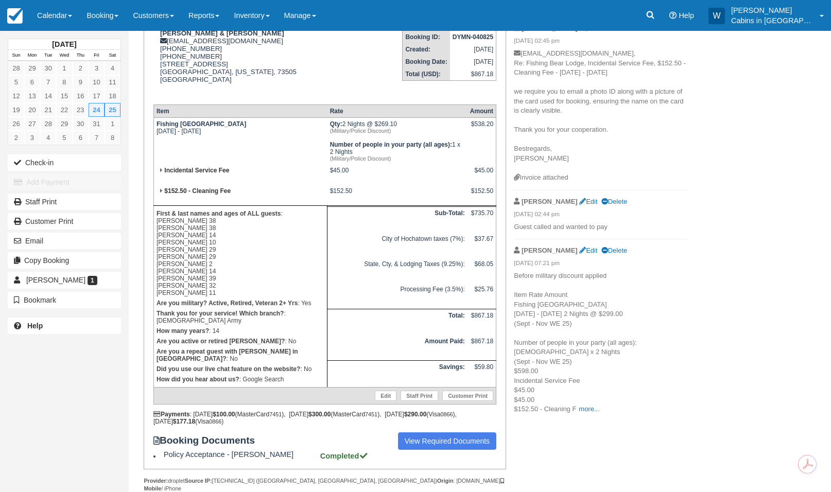
scroll to position [164, 0]
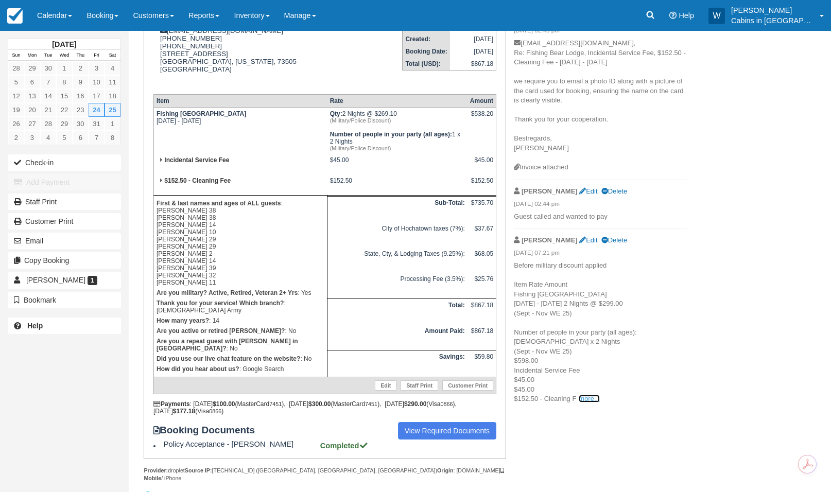
click at [588, 395] on link "more..." at bounding box center [589, 399] width 21 height 8
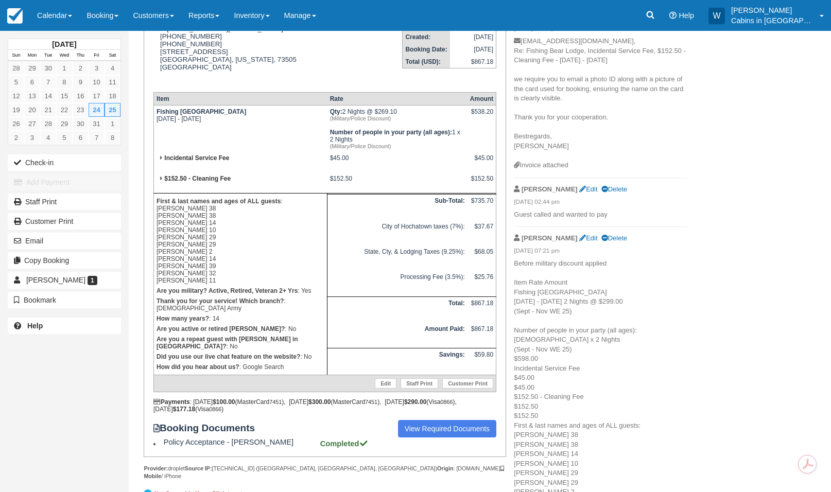
scroll to position [0, 0]
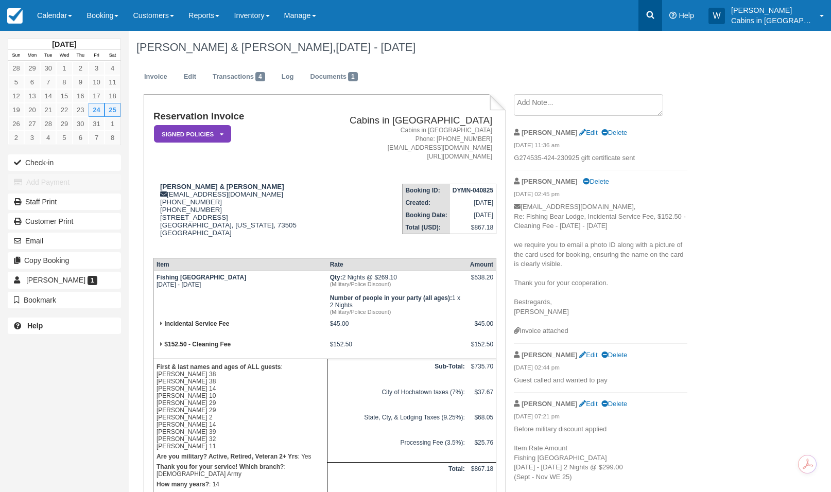
click at [655, 18] on icon at bounding box center [650, 15] width 10 height 10
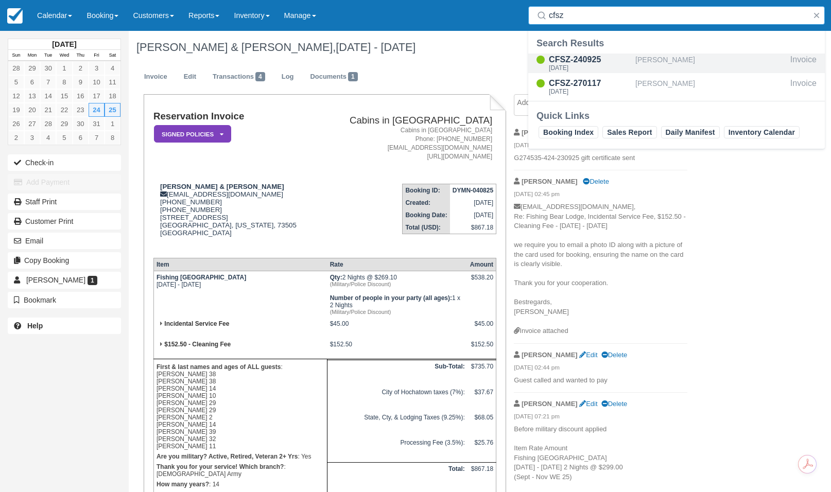
type input "cfsz"
click at [576, 63] on div "CFSZ-240925" at bounding box center [590, 60] width 82 height 12
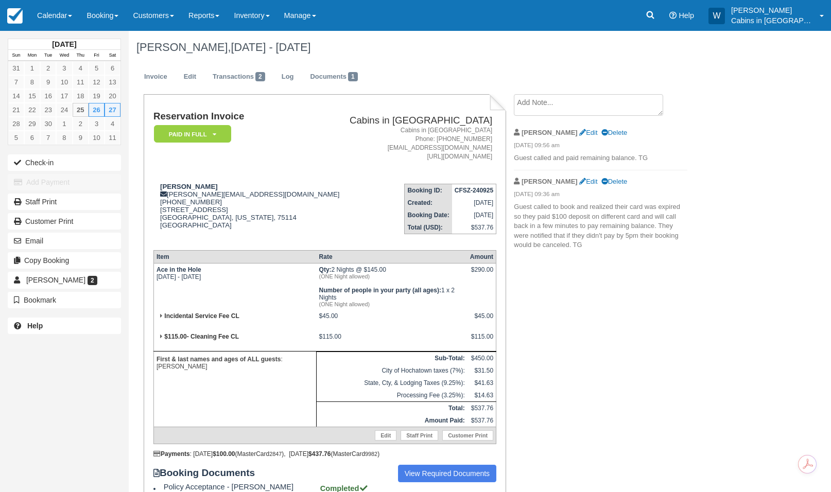
scroll to position [5, 0]
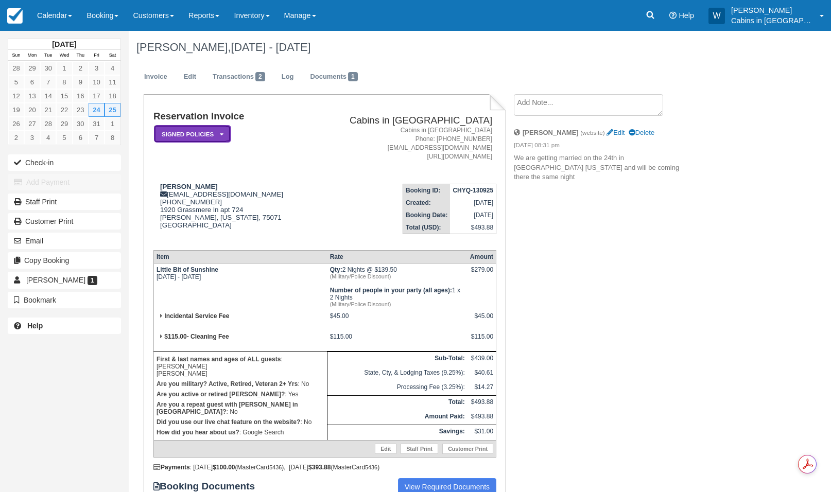
click at [220, 129] on em "Signed Policies" at bounding box center [192, 134] width 77 height 18
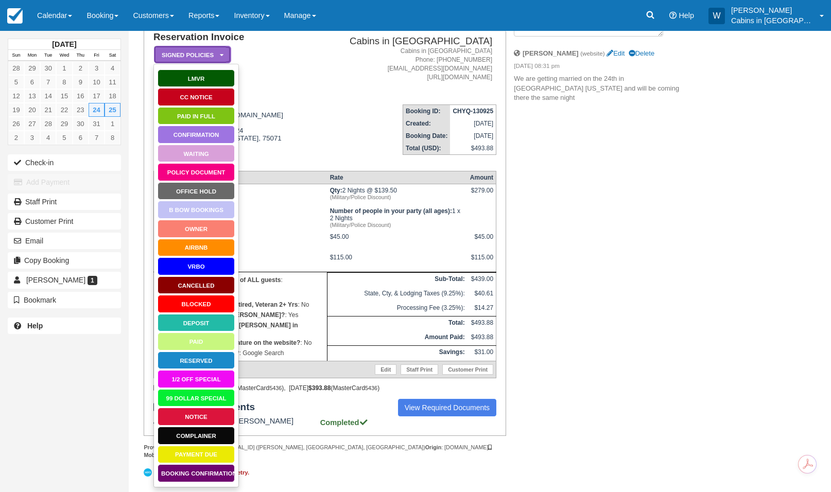
scroll to position [92, 0]
click at [177, 408] on link "Notice" at bounding box center [196, 417] width 77 height 18
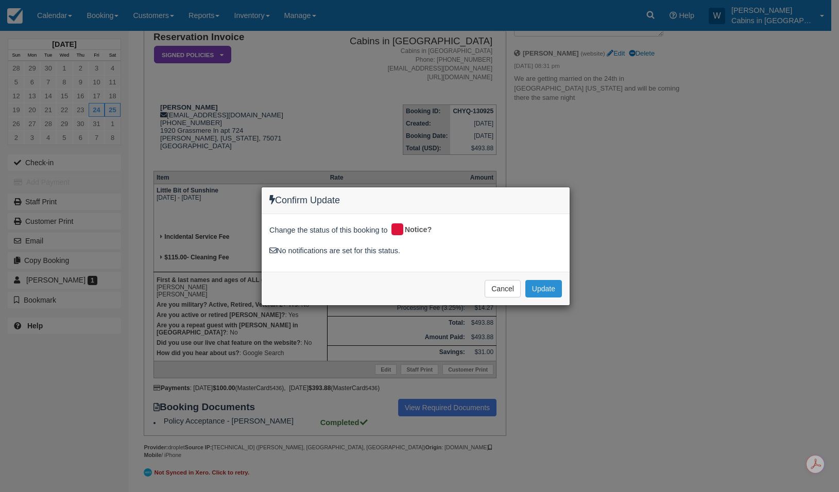
click at [538, 286] on button "Update" at bounding box center [543, 289] width 37 height 18
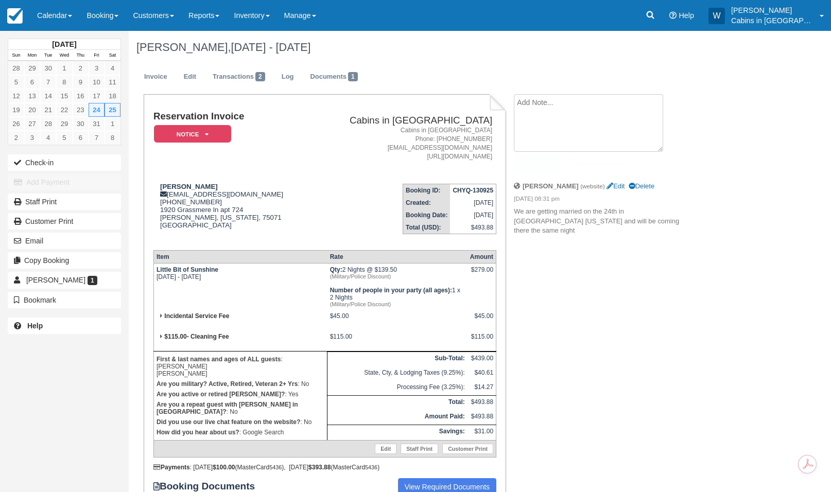
click at [555, 105] on textarea at bounding box center [588, 123] width 149 height 58
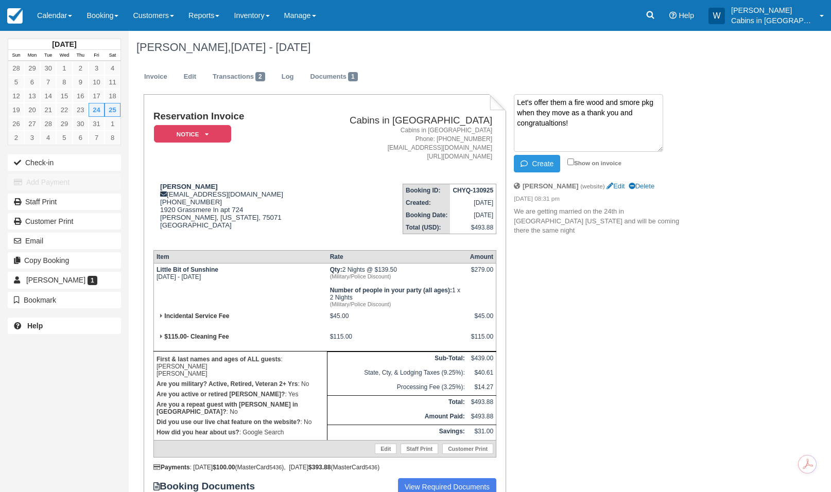
type textarea "Let's offer them a fire wood and smore pkg when they move as a thank you and co…"
click at [543, 175] on li "Robert Bovaird (website) Edit Delete 09/13/25 08:31 pm We are getting married o…" at bounding box center [601, 208] width 174 height 67
click at [545, 162] on button "Create" at bounding box center [537, 164] width 46 height 18
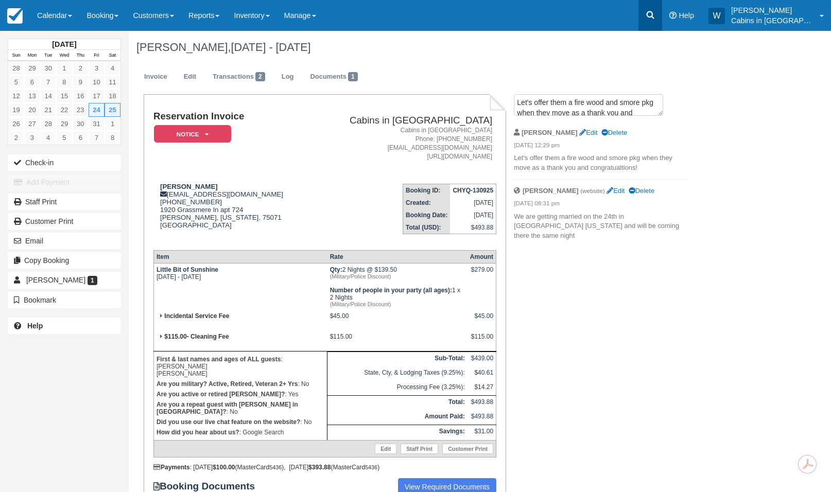
click at [655, 13] on icon at bounding box center [650, 15] width 10 height 10
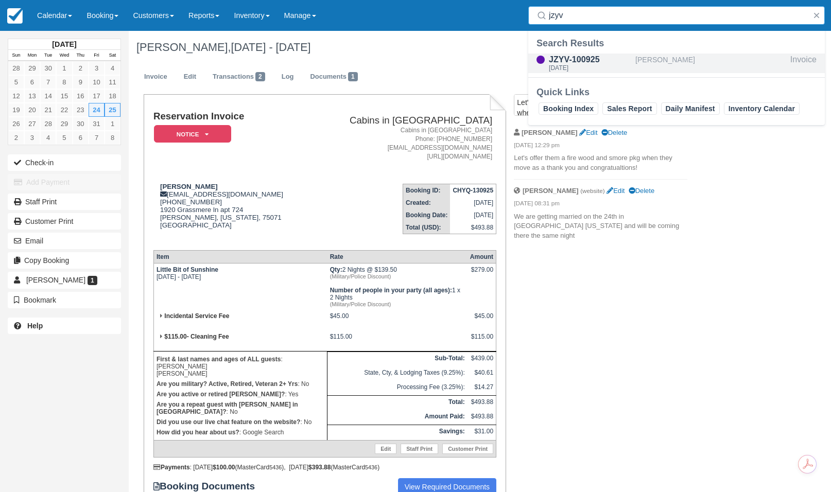
type input "jzyv"
click at [650, 63] on div "Dawson davis" at bounding box center [710, 64] width 151 height 20
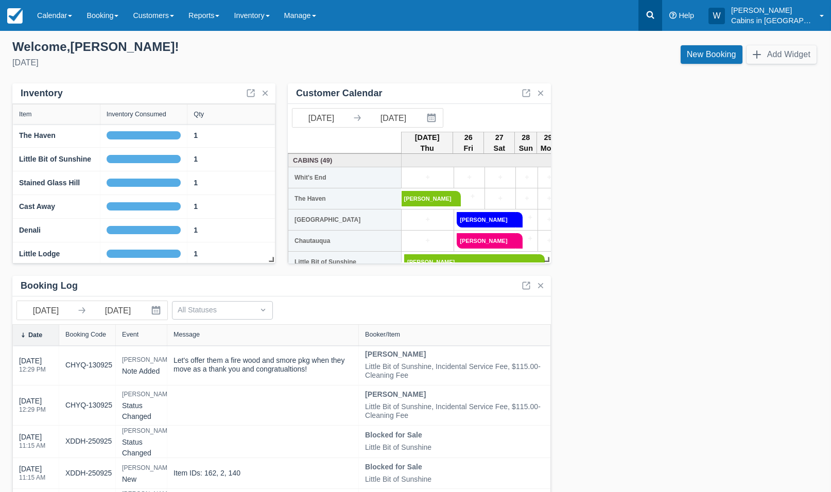
click at [654, 11] on icon at bounding box center [650, 15] width 10 height 10
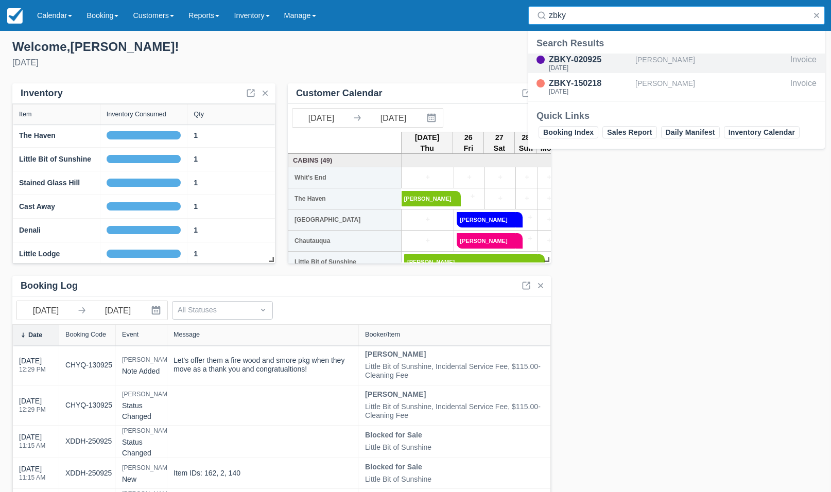
type input "zbky"
click at [638, 65] on div "Angie Zumwalt" at bounding box center [710, 64] width 151 height 20
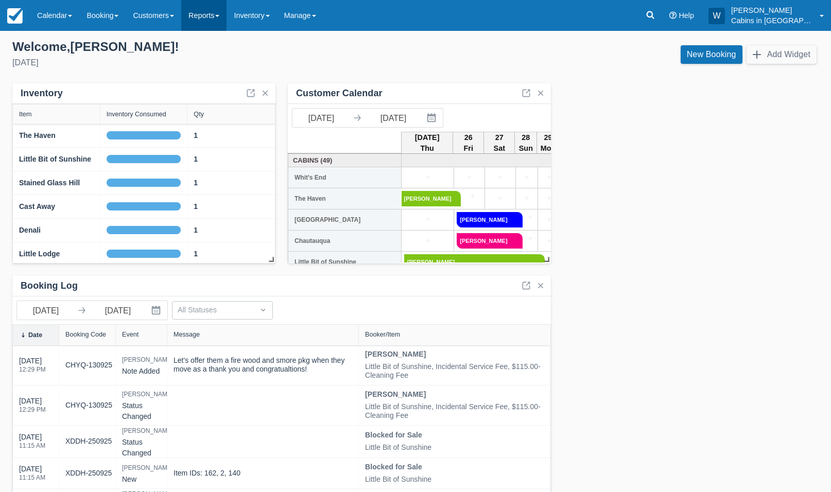
click at [221, 15] on link "Reports" at bounding box center [203, 15] width 45 height 31
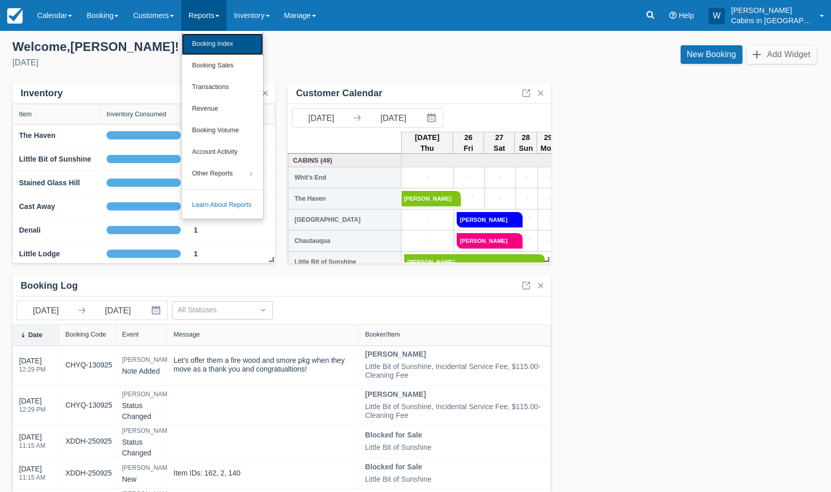
click at [216, 42] on link "Booking Index" at bounding box center [222, 44] width 81 height 22
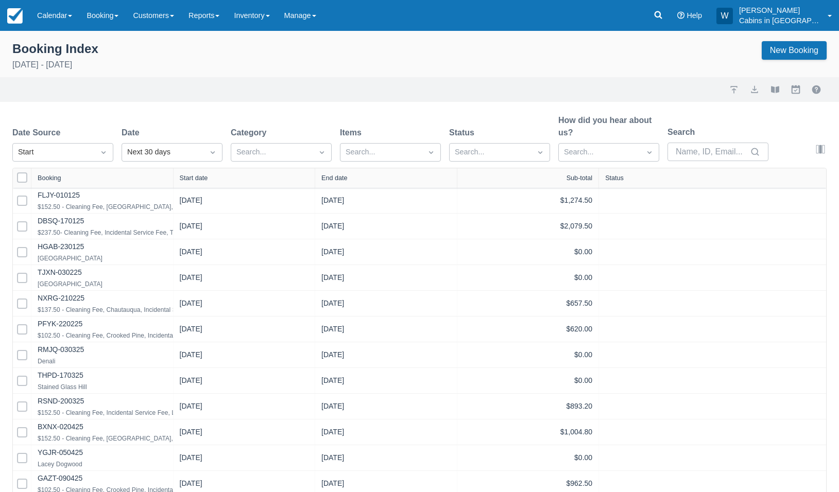
select select "25"
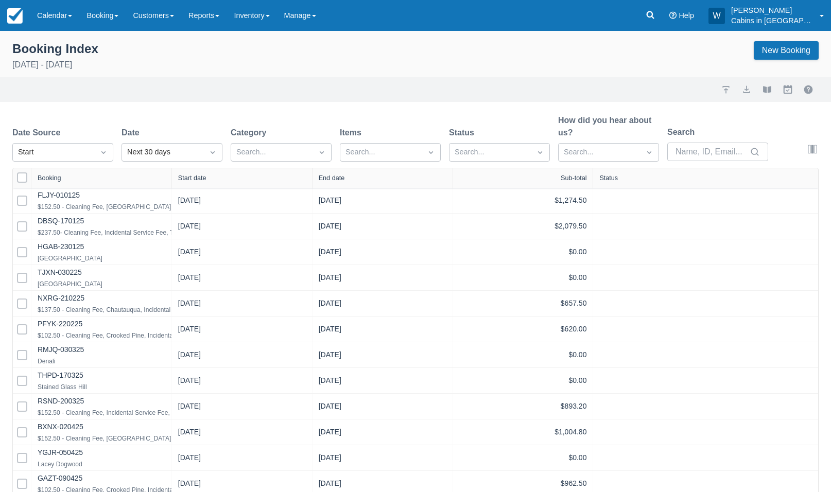
select select "25"
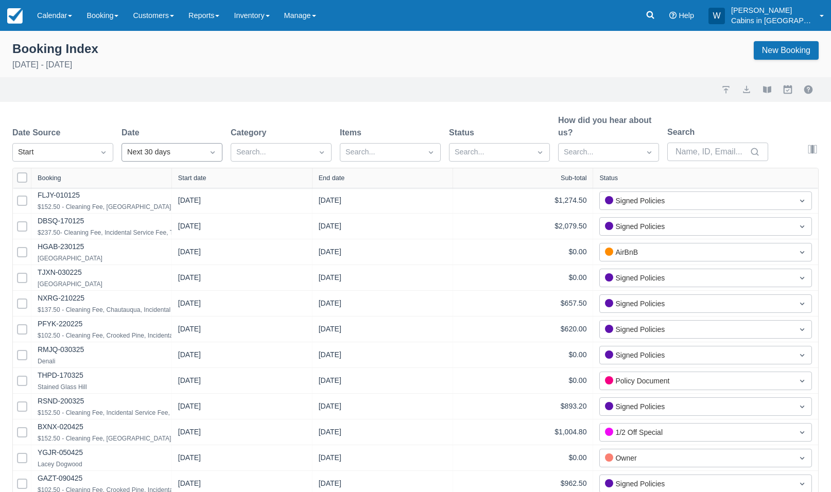
click at [180, 151] on div "Next 30 days" at bounding box center [162, 152] width 71 height 11
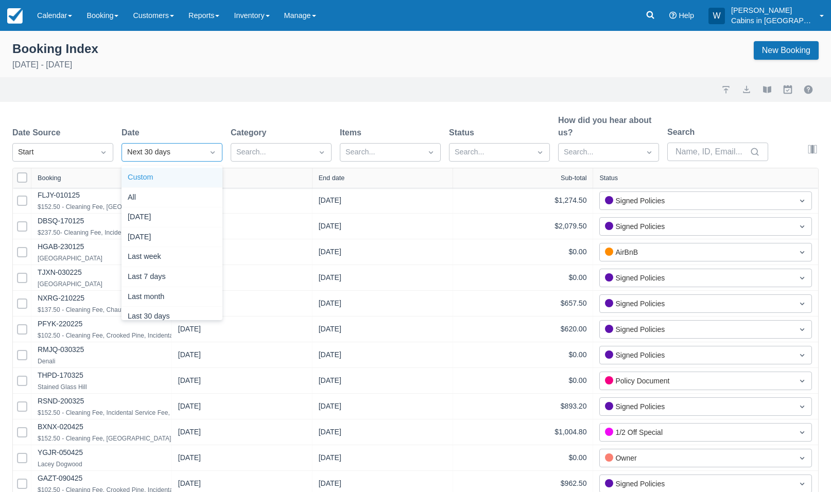
click at [170, 174] on div "Custom" at bounding box center [172, 178] width 101 height 20
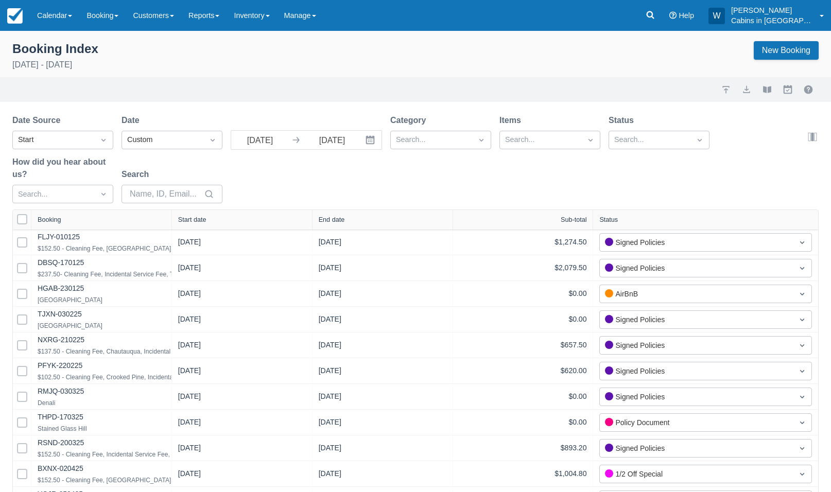
select select "25"
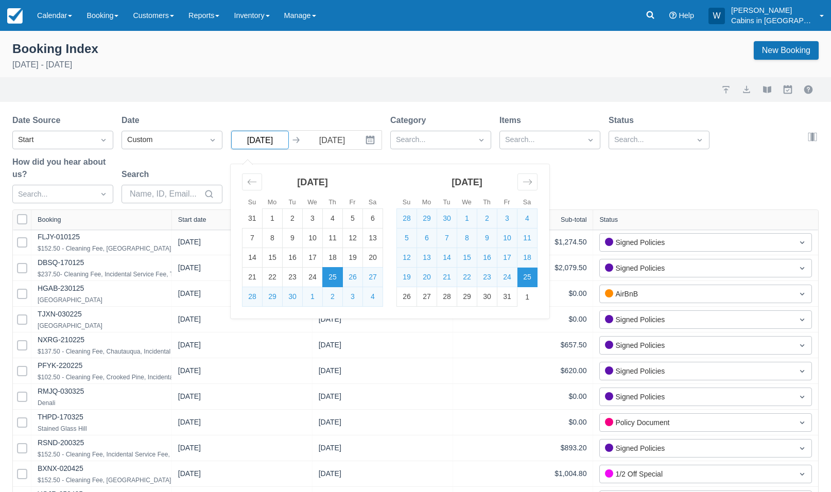
click at [276, 144] on input "09/25/25" at bounding box center [260, 140] width 58 height 19
click at [252, 182] on icon "Move backward to switch to the previous month." at bounding box center [252, 182] width 10 height 10
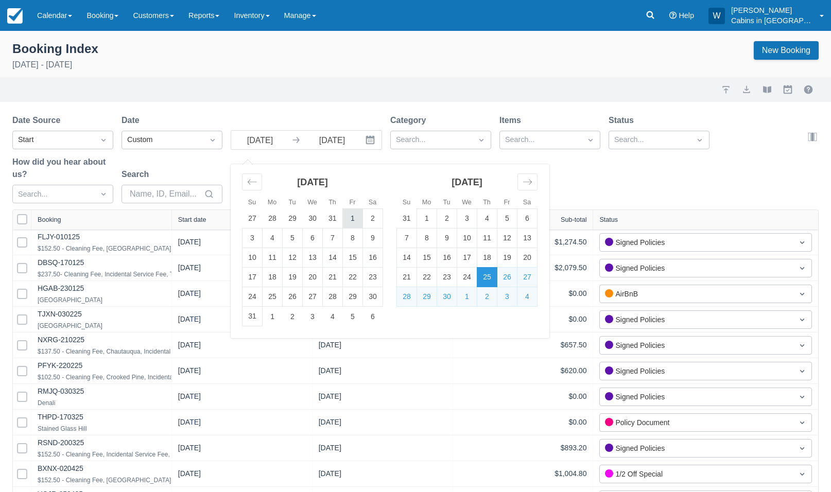
click at [355, 219] on td "1" at bounding box center [353, 219] width 20 height 20
type input "08/01/25"
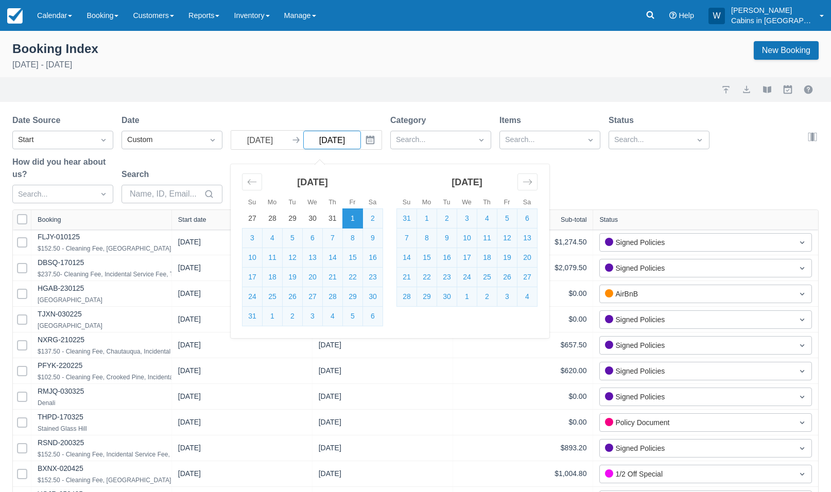
select select "25"
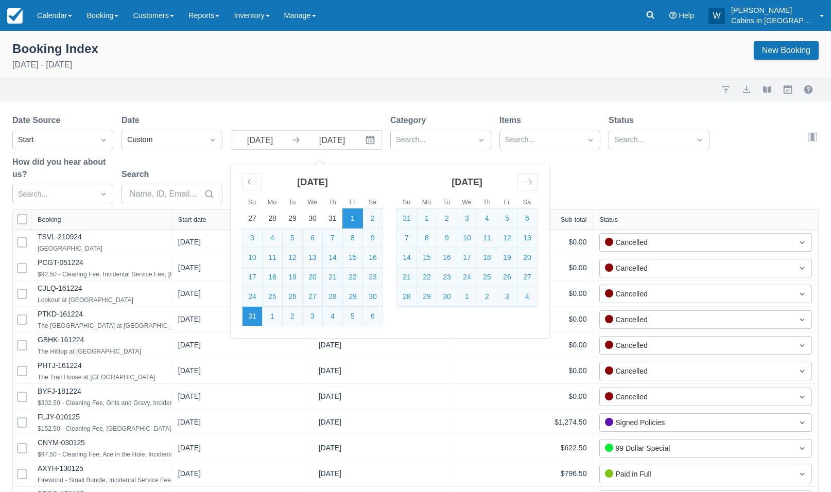
click at [254, 313] on td "31" at bounding box center [253, 317] width 20 height 20
type input "08/31/25"
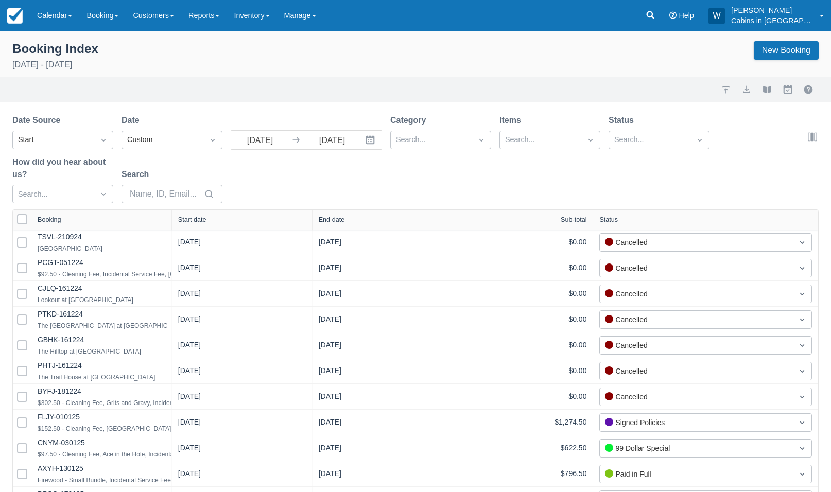
select select "25"
click at [470, 135] on div "Search..." at bounding box center [431, 140] width 81 height 16
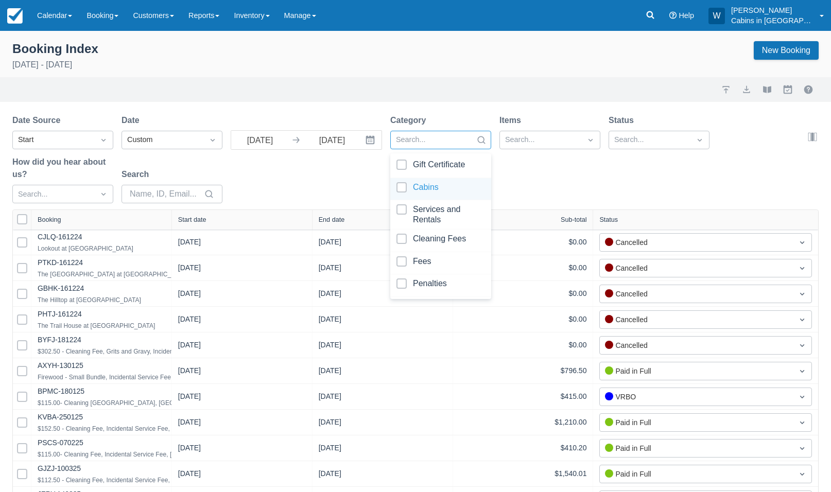
click at [402, 186] on div at bounding box center [440, 189] width 89 height 14
select select "25"
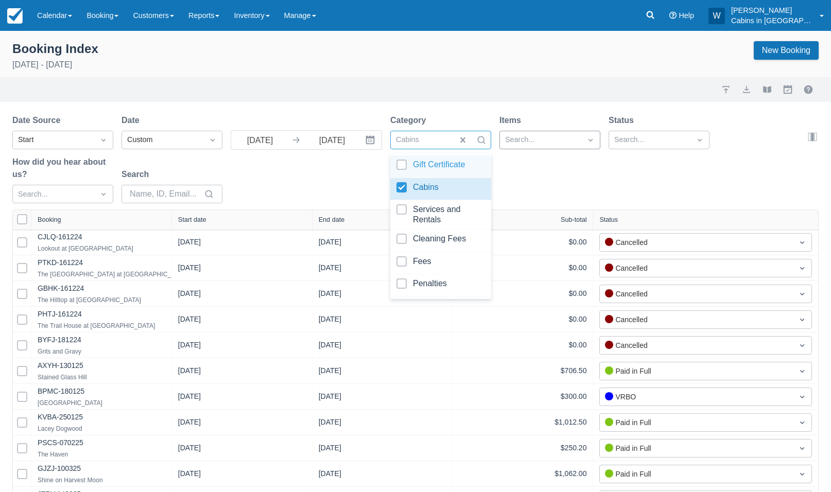
click at [542, 137] on div at bounding box center [540, 139] width 71 height 13
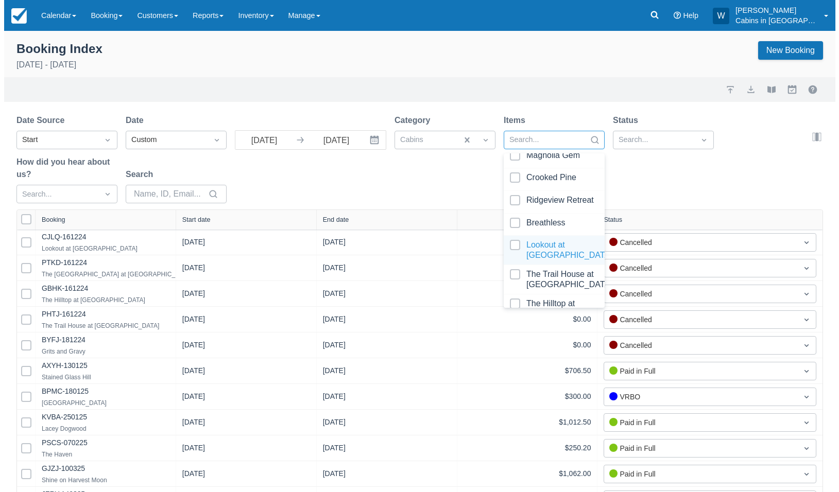
scroll to position [592, 0]
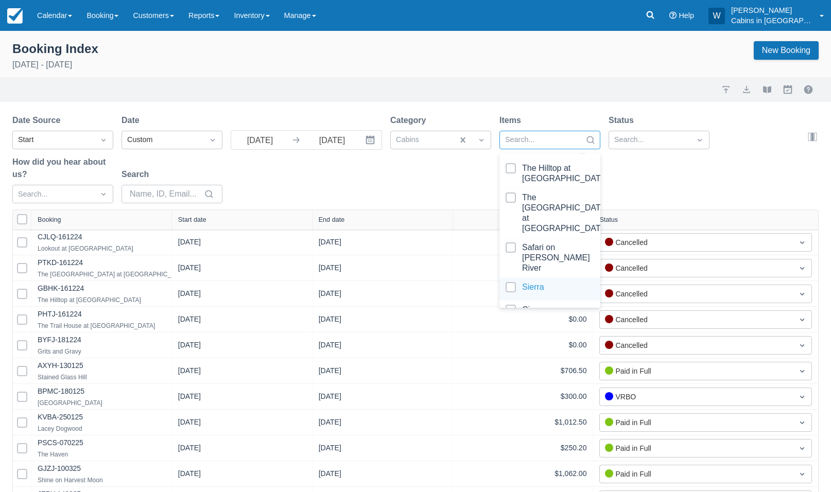
click at [512, 282] on div at bounding box center [550, 289] width 89 height 14
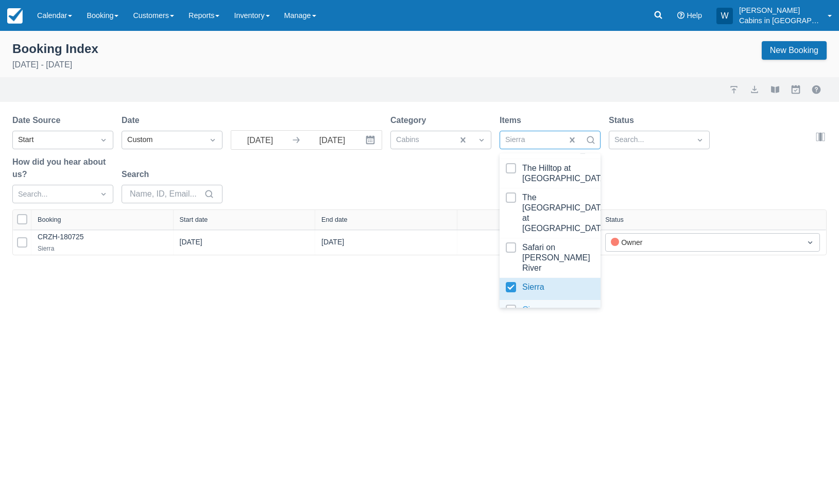
click at [512, 305] on div at bounding box center [550, 312] width 89 height 14
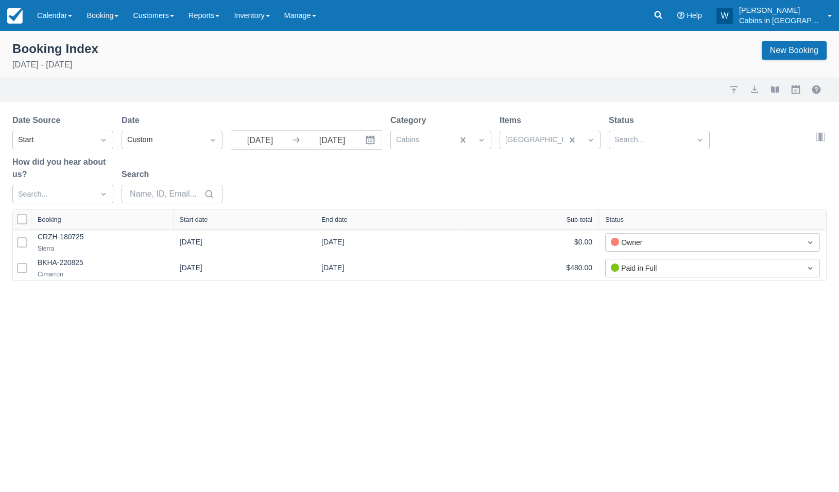
click at [657, 184] on div "Date Source Start Date Custom 08/01/25 Navigate forward to interact with the ca…" at bounding box center [413, 161] width 802 height 95
click at [756, 89] on button "export" at bounding box center [754, 89] width 12 height 12
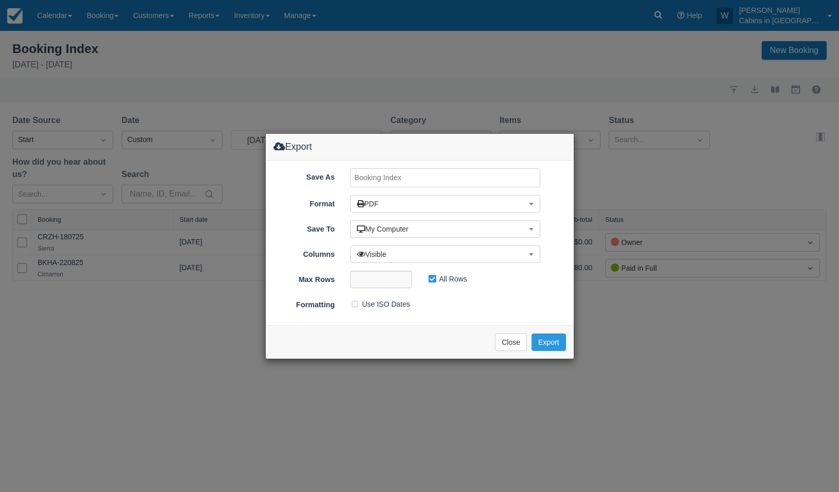
click at [373, 178] on input "Save As" at bounding box center [445, 177] width 190 height 19
type input "Sierra & Cimarron, AUGUST 2025"
click at [546, 338] on button "Export" at bounding box center [548, 343] width 34 height 18
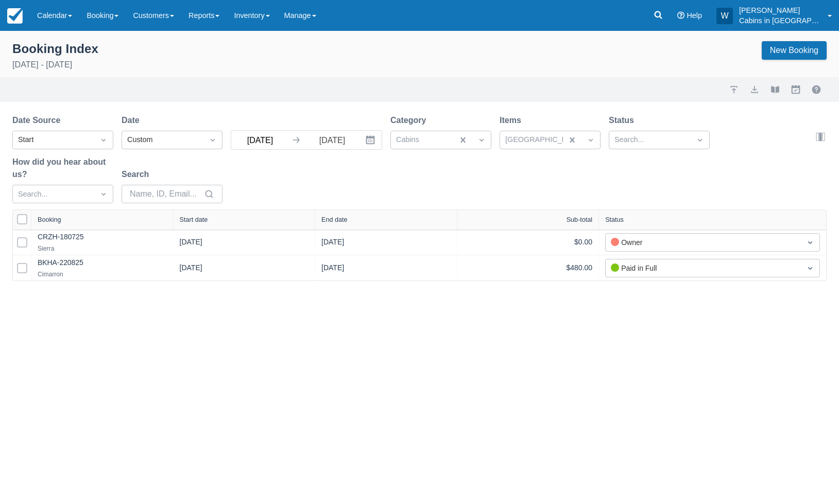
click at [288, 143] on input "08/01/25" at bounding box center [260, 140] width 58 height 19
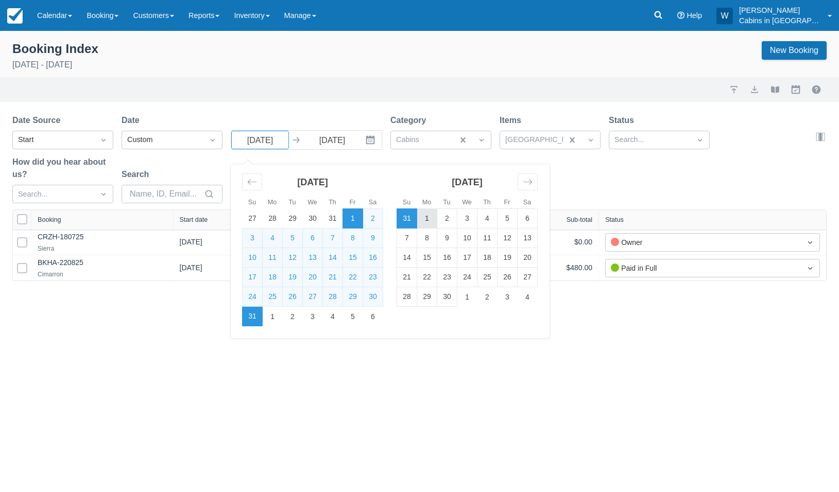
click at [427, 219] on td "1" at bounding box center [427, 219] width 20 height 20
type input "09/01/25"
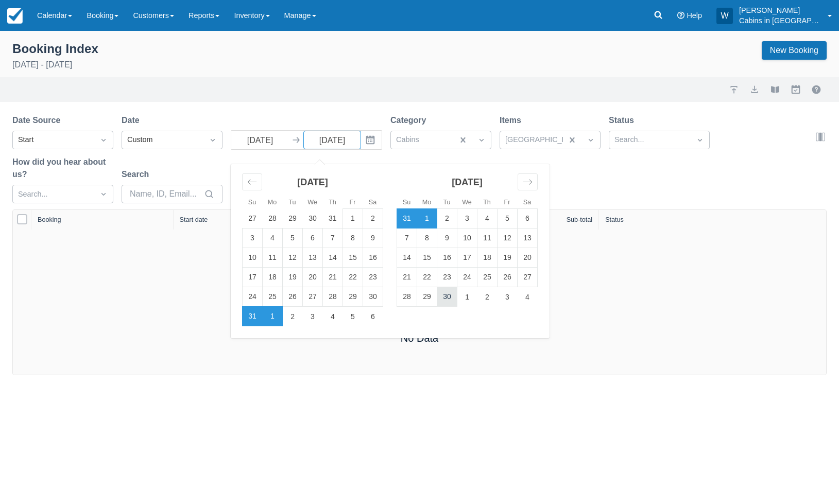
click at [445, 300] on td "30" at bounding box center [447, 297] width 20 height 20
type input "09/30/25"
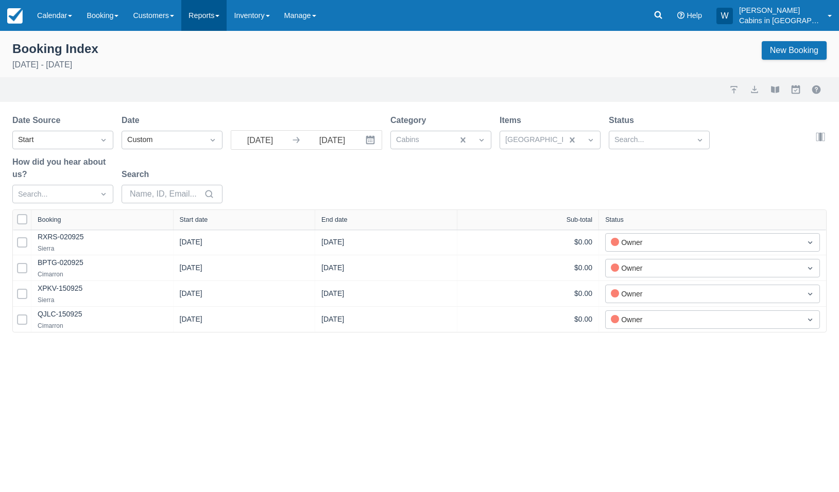
click at [218, 13] on link "Reports" at bounding box center [203, 15] width 45 height 31
